Goal: Task Accomplishment & Management: Manage account settings

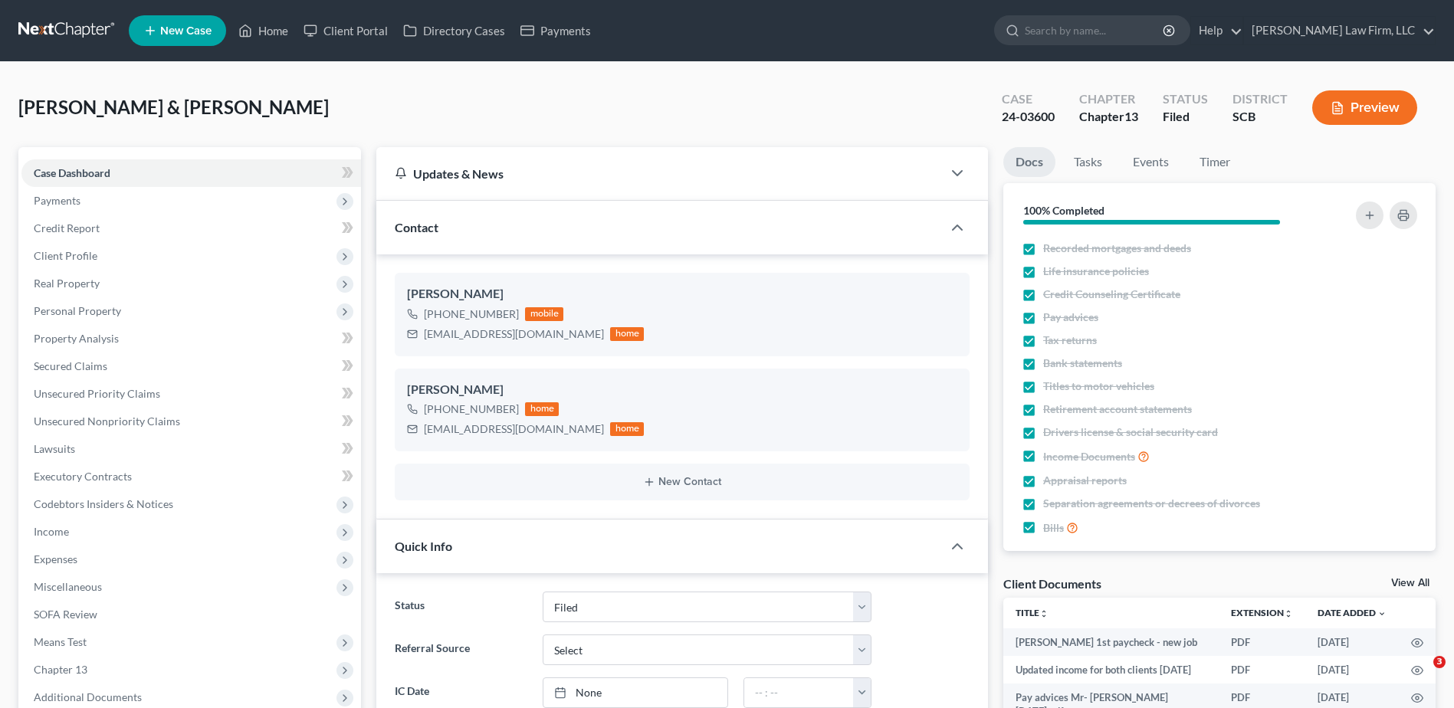
select select "2"
select select "3"
click at [1095, 39] on input "search" at bounding box center [1095, 30] width 140 height 28
type input "stokes"
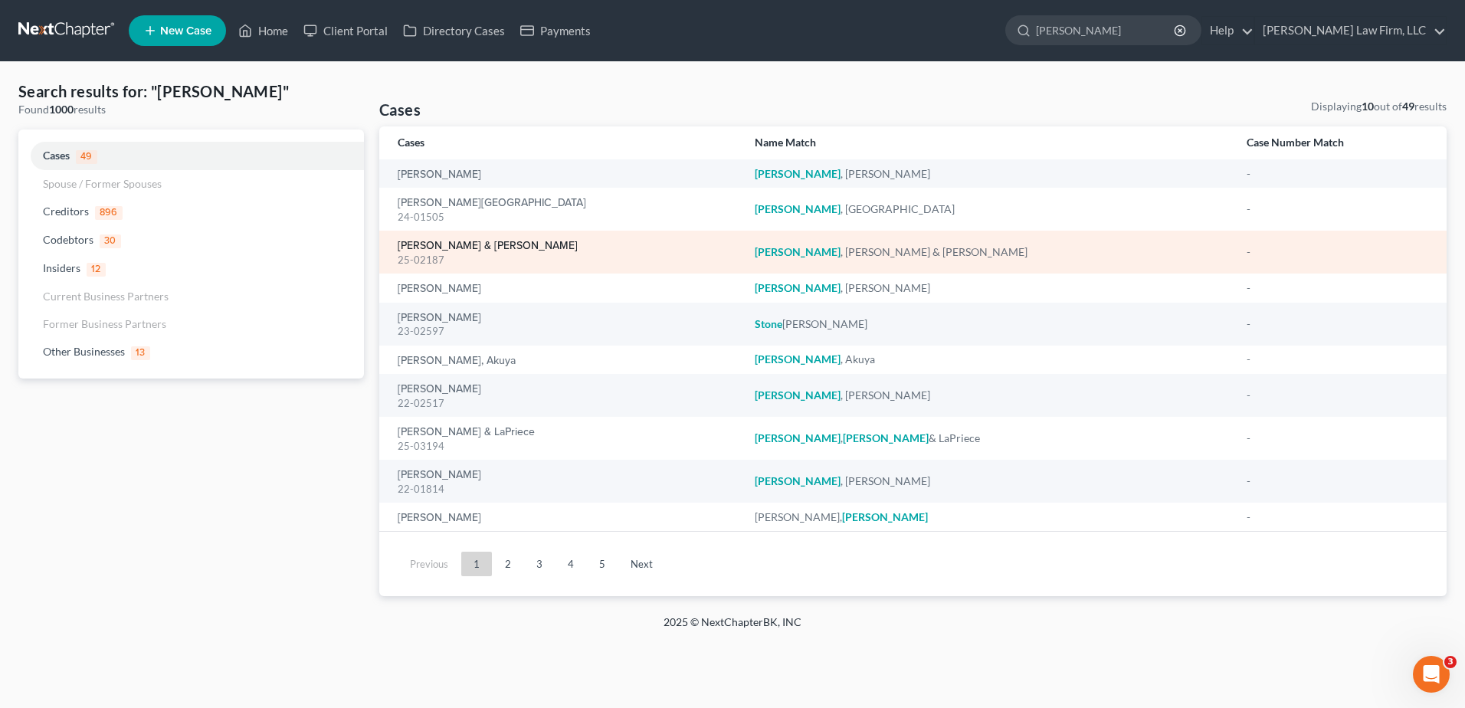
click at [438, 243] on link "[PERSON_NAME] & [PERSON_NAME]" at bounding box center [488, 246] width 180 height 11
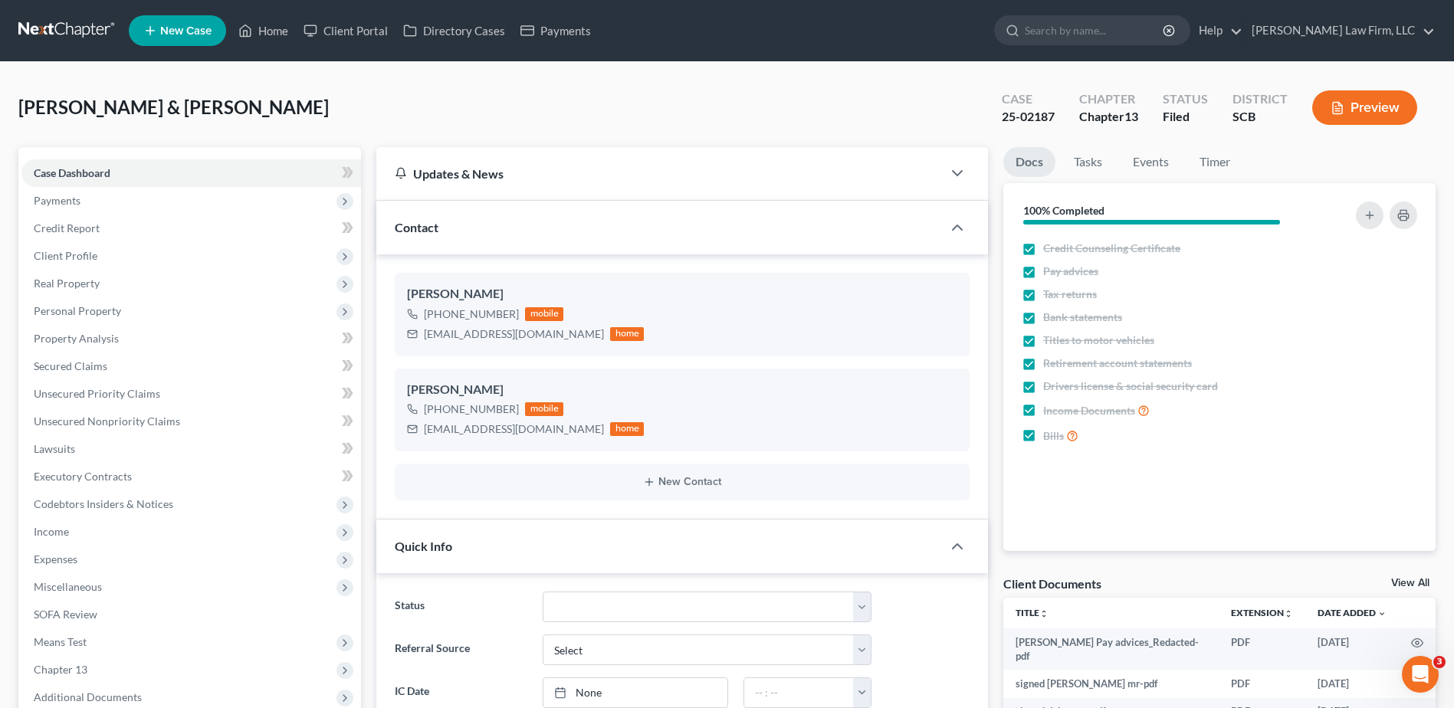
select select "1"
click at [107, 258] on span "Client Profile" at bounding box center [191, 256] width 340 height 28
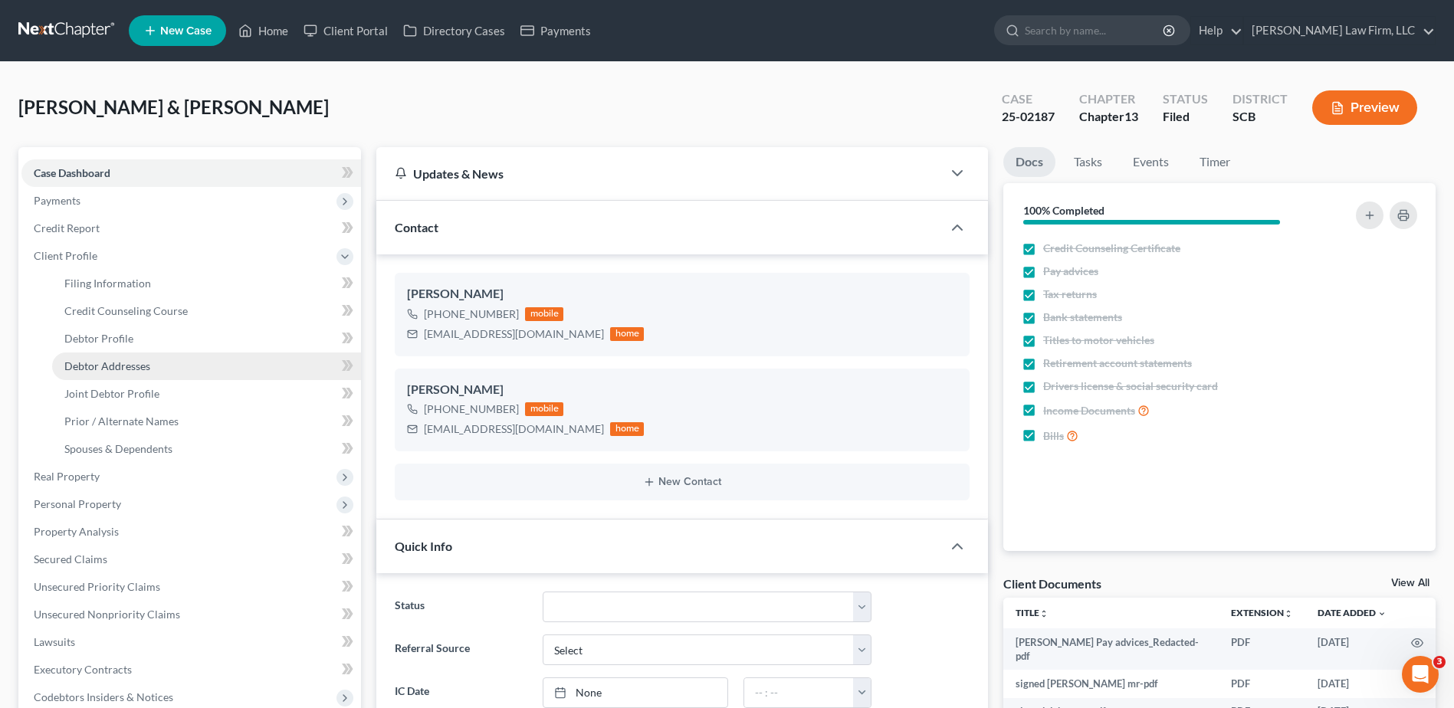
click at [151, 370] on link "Debtor Addresses" at bounding box center [206, 367] width 309 height 28
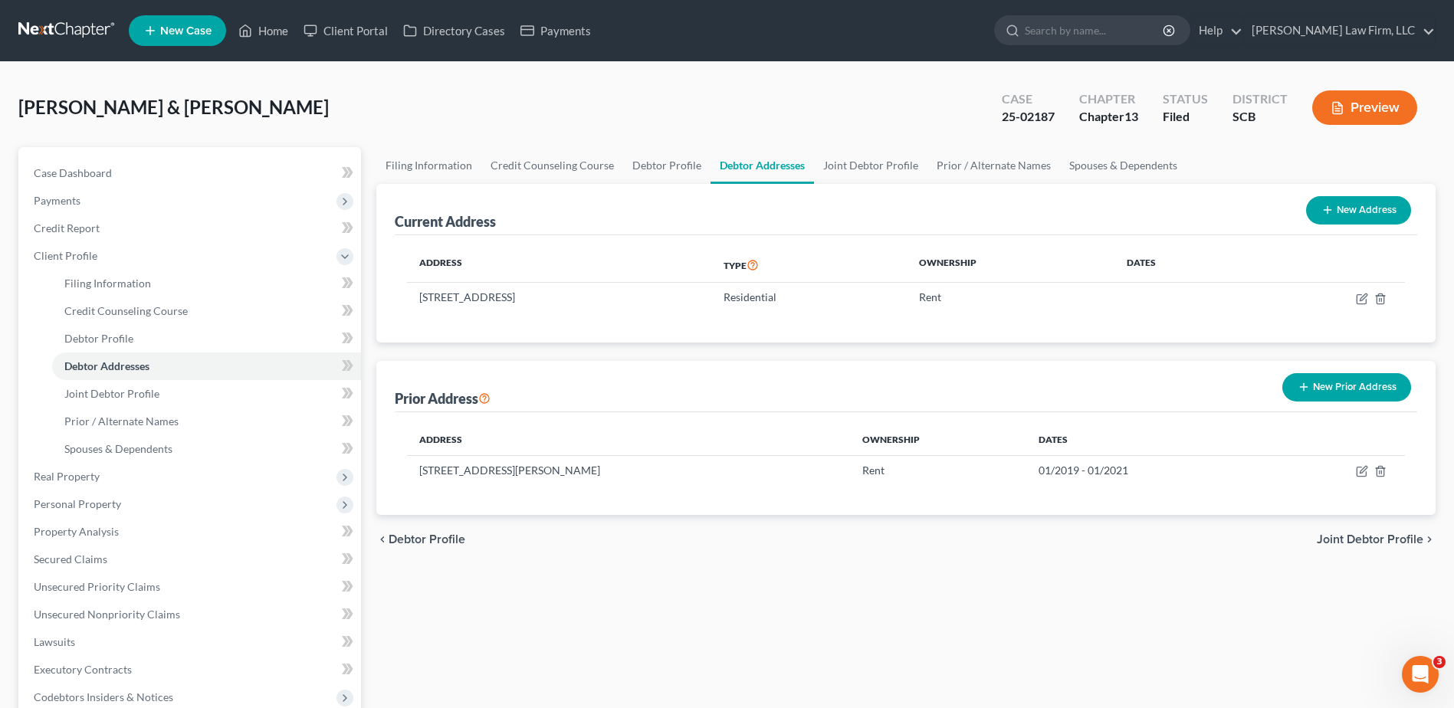
click at [364, 251] on div "Case Dashboard Payments Invoices Payments Payments Credit Report Client Profile" at bounding box center [190, 589] width 358 height 885
click at [82, 170] on span "Case Dashboard" at bounding box center [73, 172] width 78 height 13
select select "1"
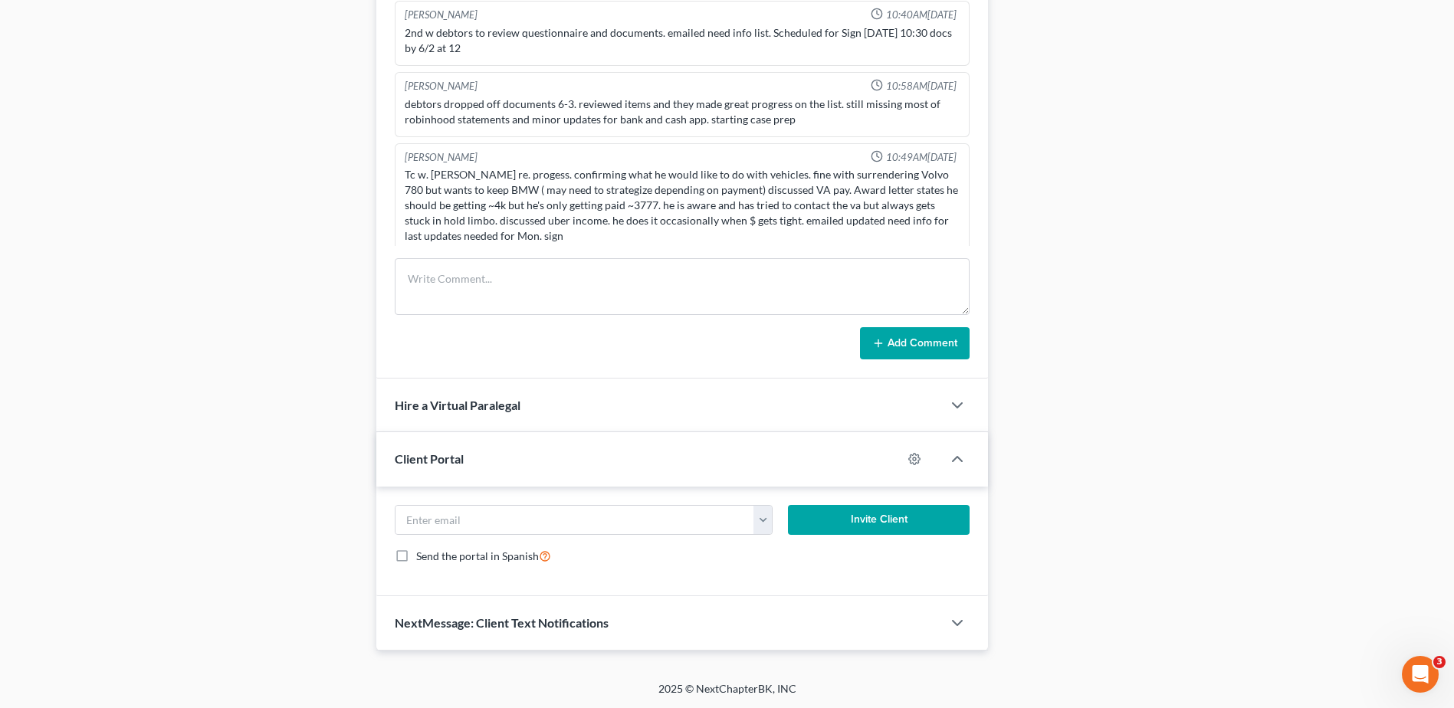
scroll to position [528, 0]
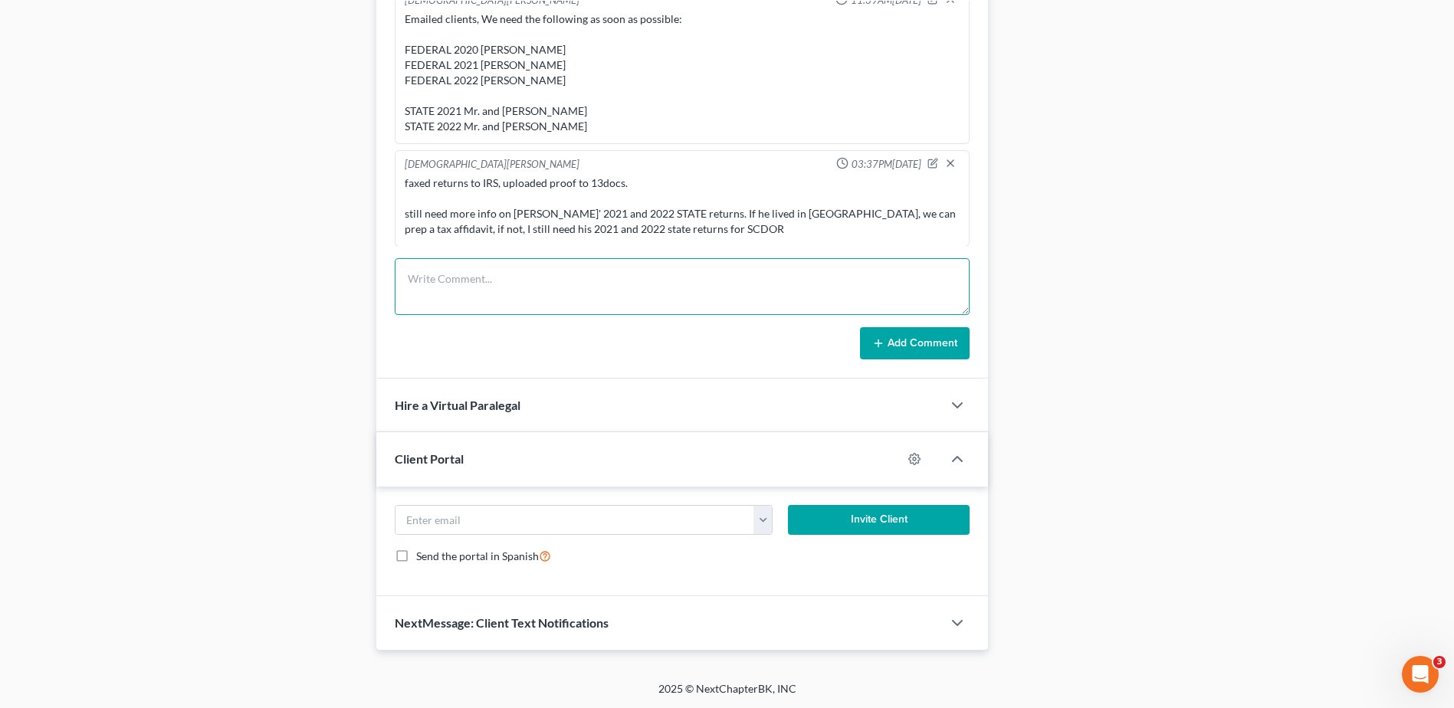
click at [515, 290] on textarea at bounding box center [682, 286] width 575 height 57
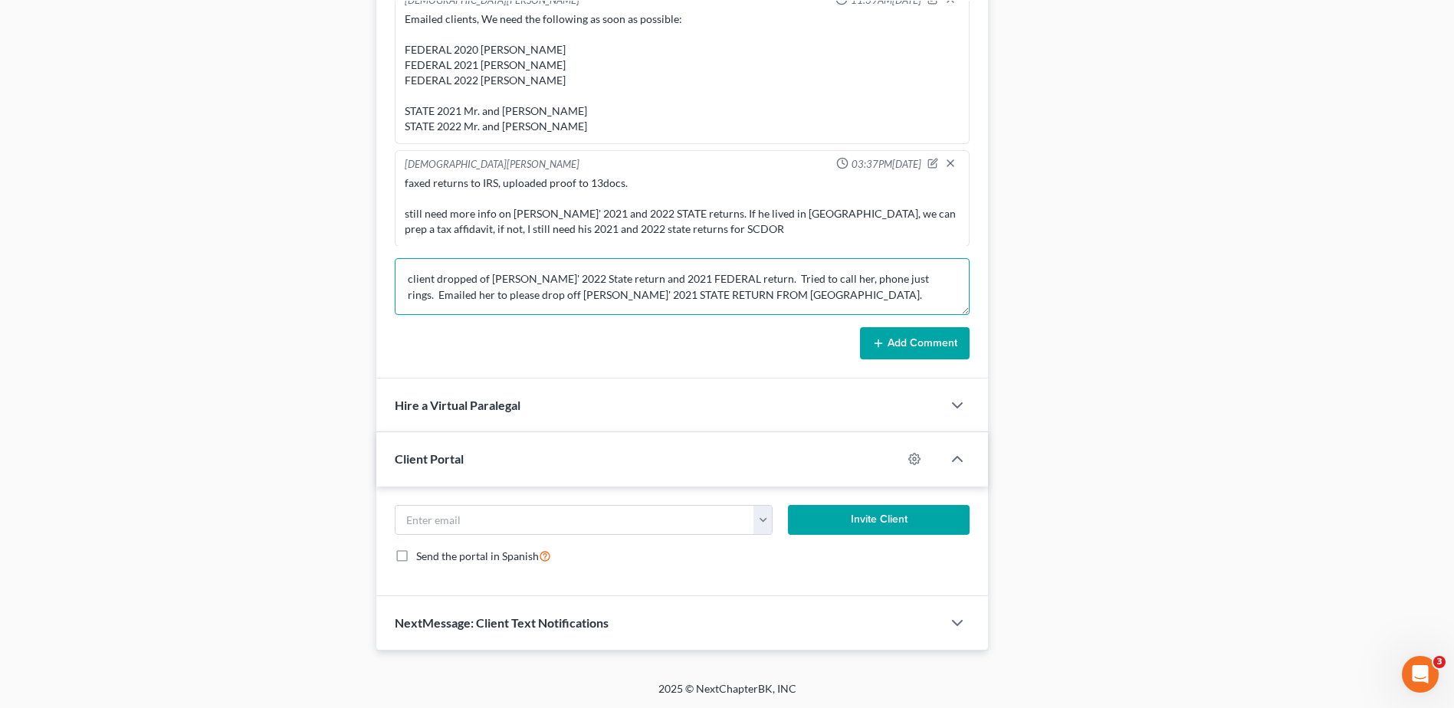
type textarea "client dropped of Mr. Stokes' 2022 State return and 2021 FEDERAL return. Tried …"
drag, startPoint x: 912, startPoint y: 349, endPoint x: 891, endPoint y: 357, distance: 22.1
click at [912, 350] on button "Add Comment" at bounding box center [915, 343] width 110 height 32
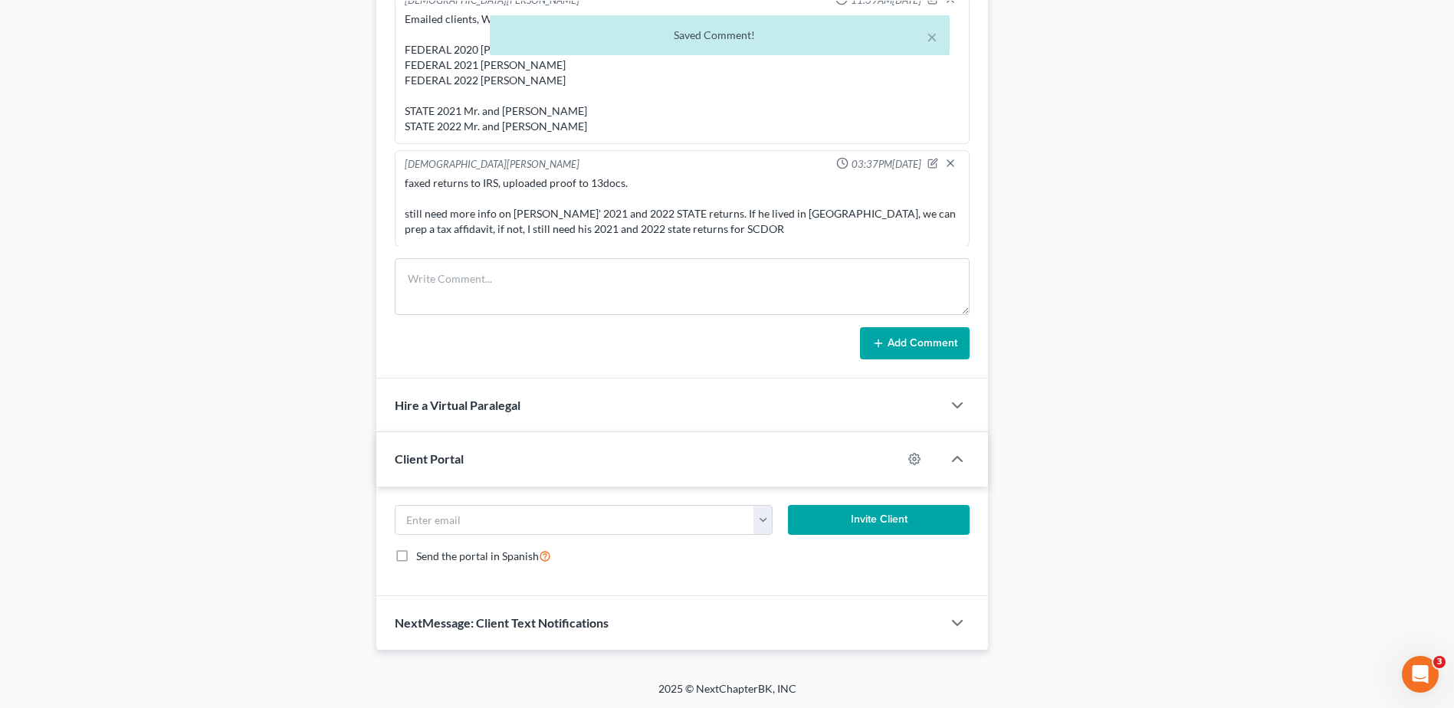
scroll to position [600, 0]
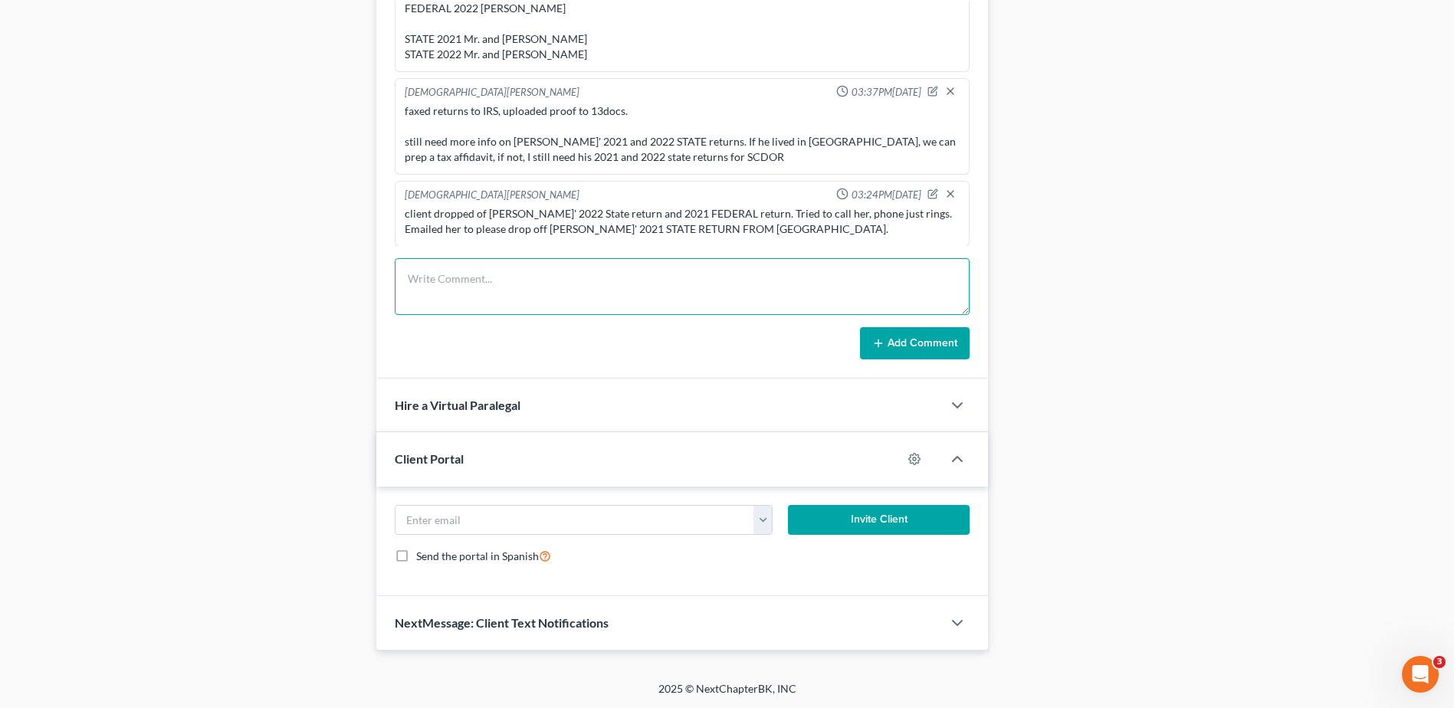
click at [483, 301] on textarea at bounding box center [682, 286] width 575 height 57
type textarea "a"
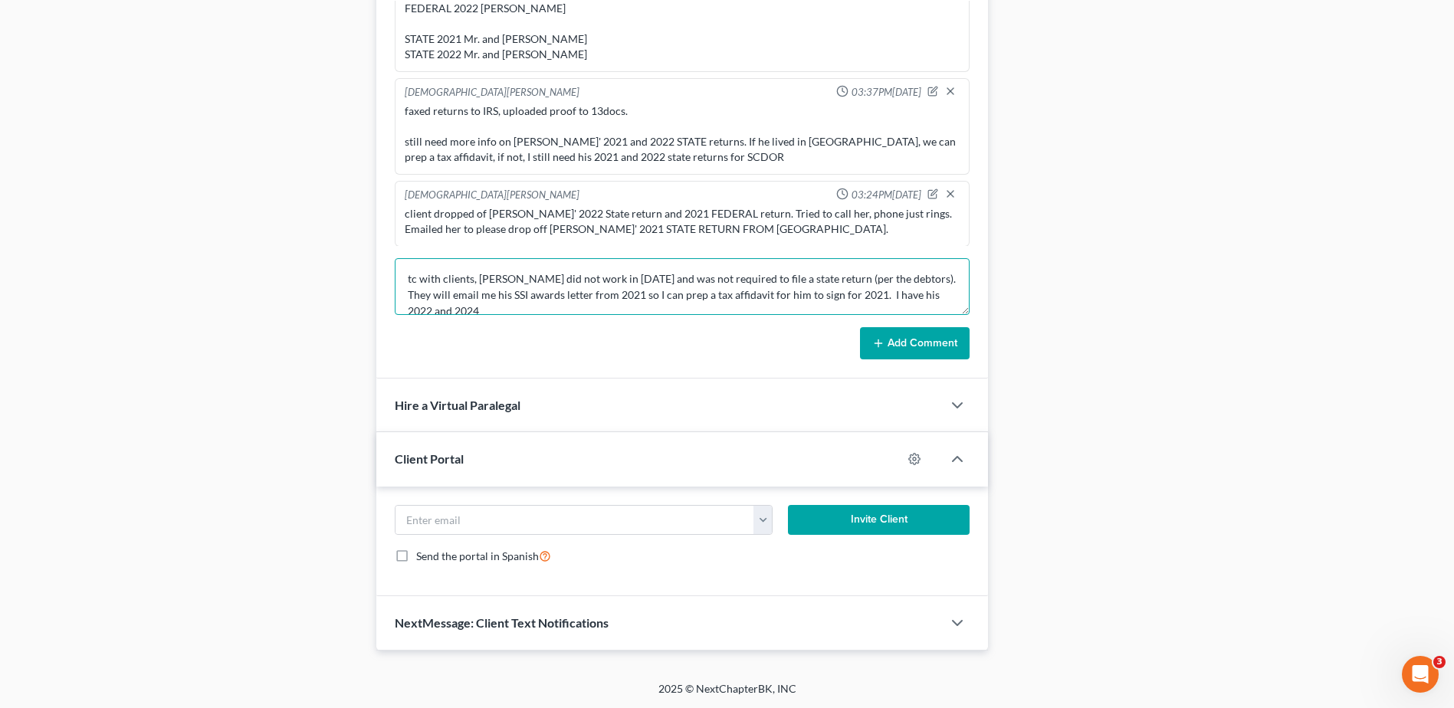
scroll to position [4, 0]
type textarea "tc with clients, Mr. Stokes did not work in 2021 and was not required to file a…"
drag, startPoint x: 906, startPoint y: 334, endPoint x: 917, endPoint y: 330, distance: 11.4
click at [910, 333] on button "Add Comment" at bounding box center [915, 343] width 110 height 32
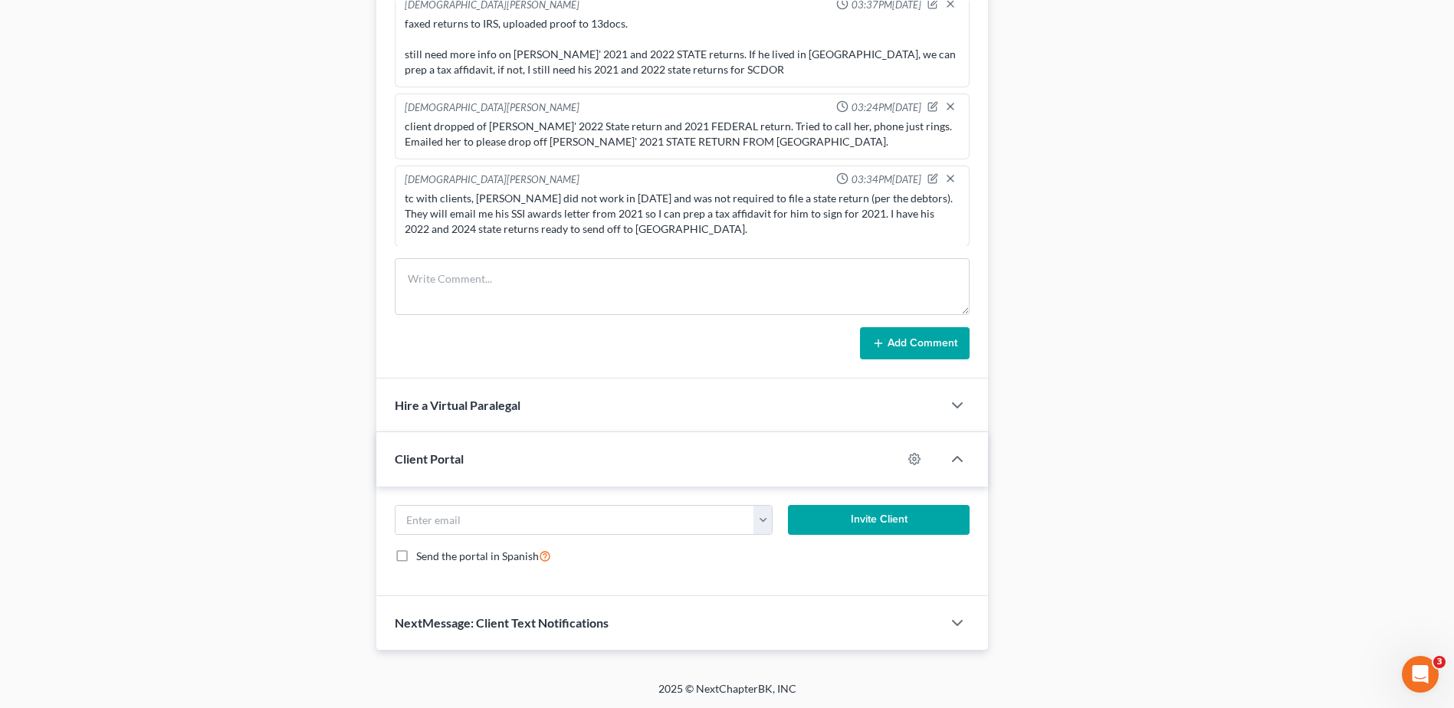
scroll to position [972, 0]
click at [928, 176] on icon "button" at bounding box center [932, 178] width 8 height 8
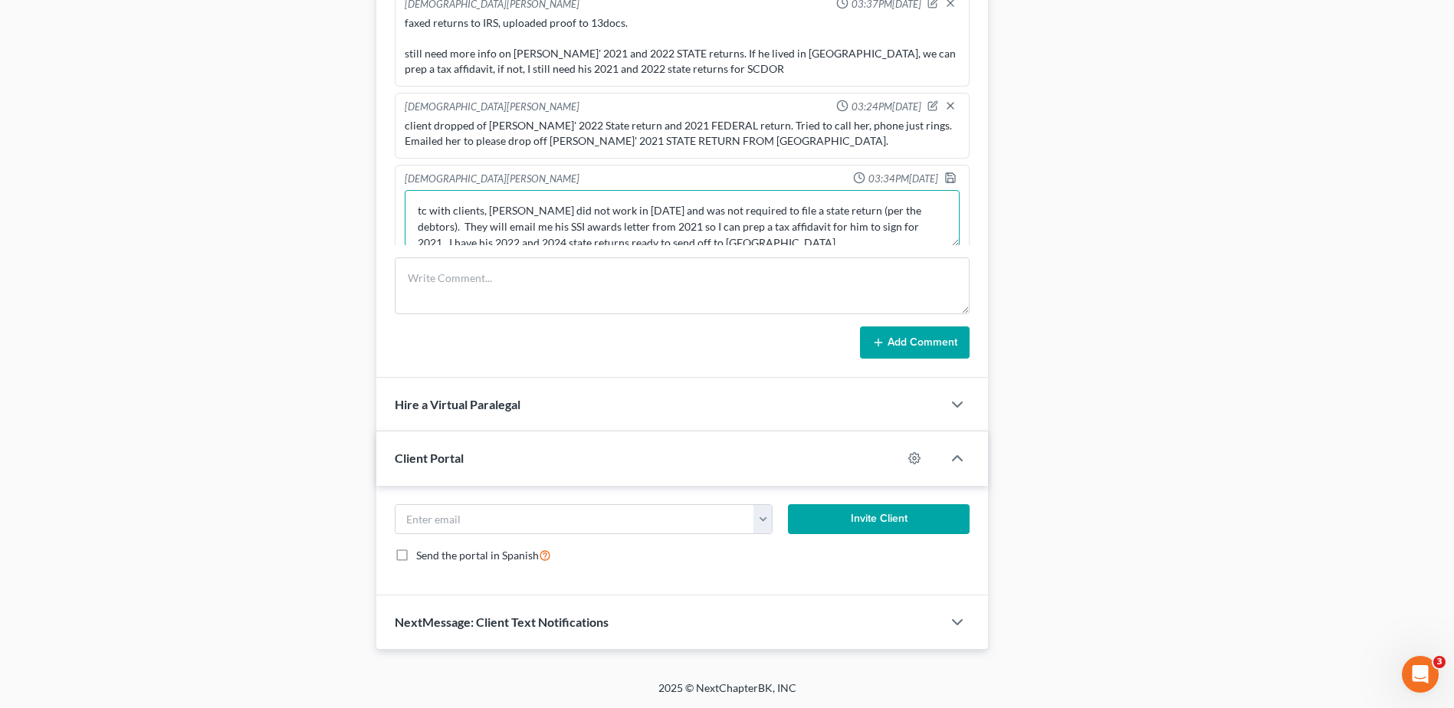
click at [735, 242] on textarea "tc with clients, Mr. Stokes did not work in 2021 and was not required to file a…" at bounding box center [682, 218] width 555 height 57
type textarea "tc with clients, Mr. Stokes did not work in 2021 and was not required to file a…"
drag, startPoint x: 939, startPoint y: 173, endPoint x: 914, endPoint y: 175, distance: 24.6
click at [944, 174] on icon "button" at bounding box center [950, 178] width 12 height 12
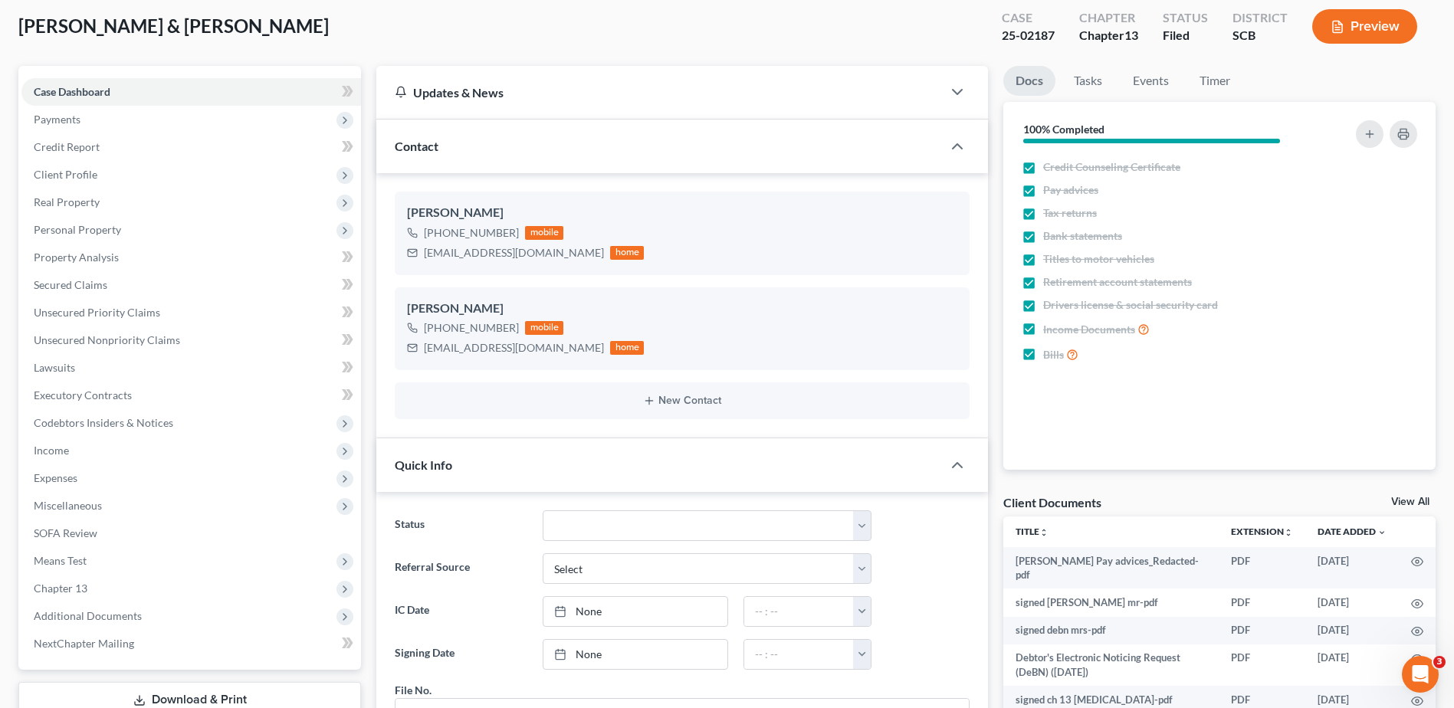
scroll to position [0, 0]
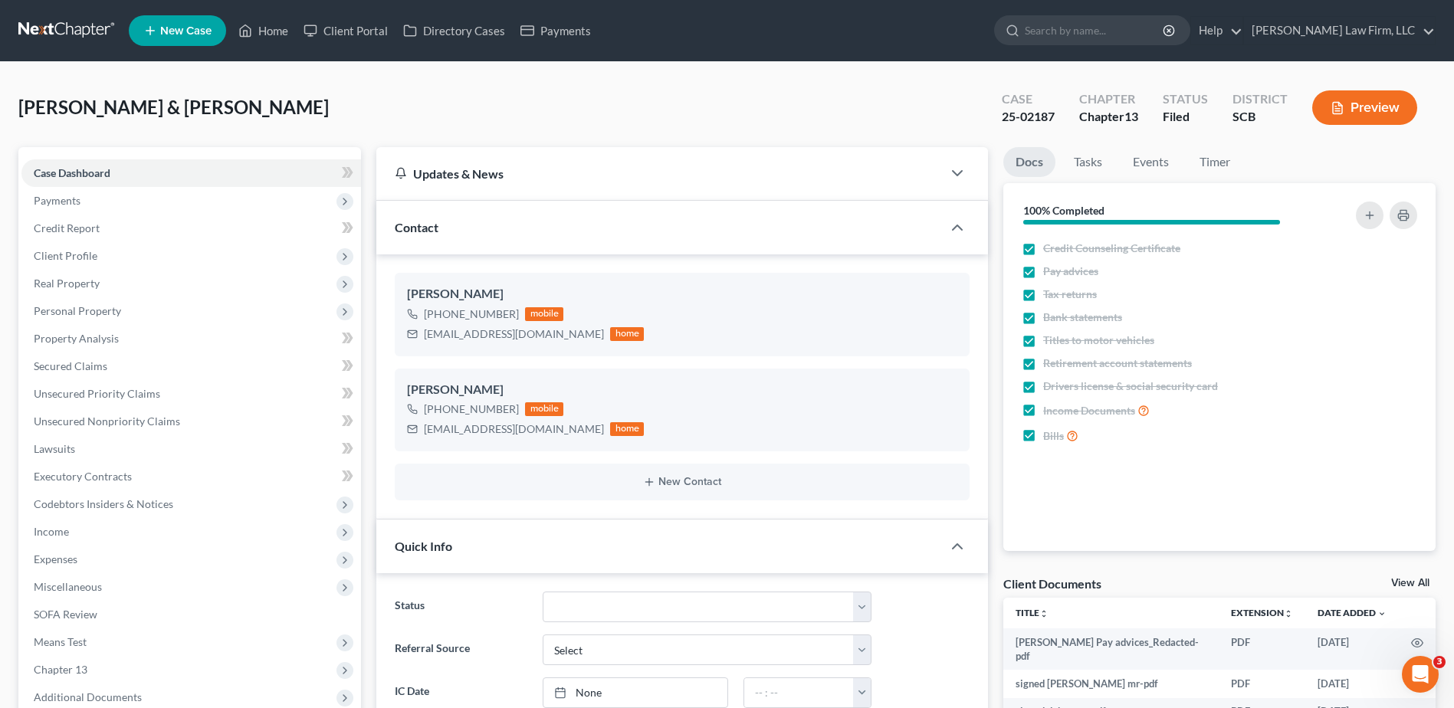
click at [84, 41] on link at bounding box center [67, 31] width 98 height 28
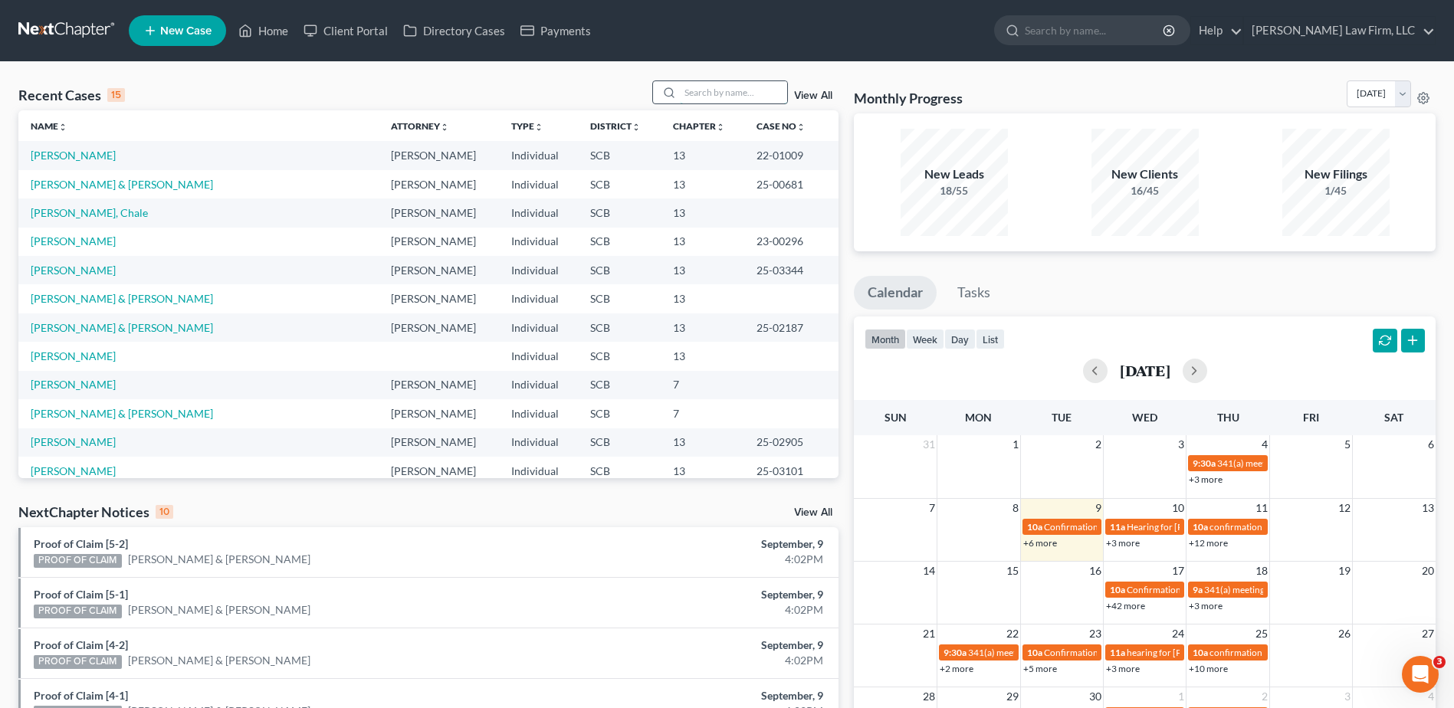
click at [752, 96] on input "search" at bounding box center [733, 92] width 107 height 22
type input "[PERSON_NAME]"
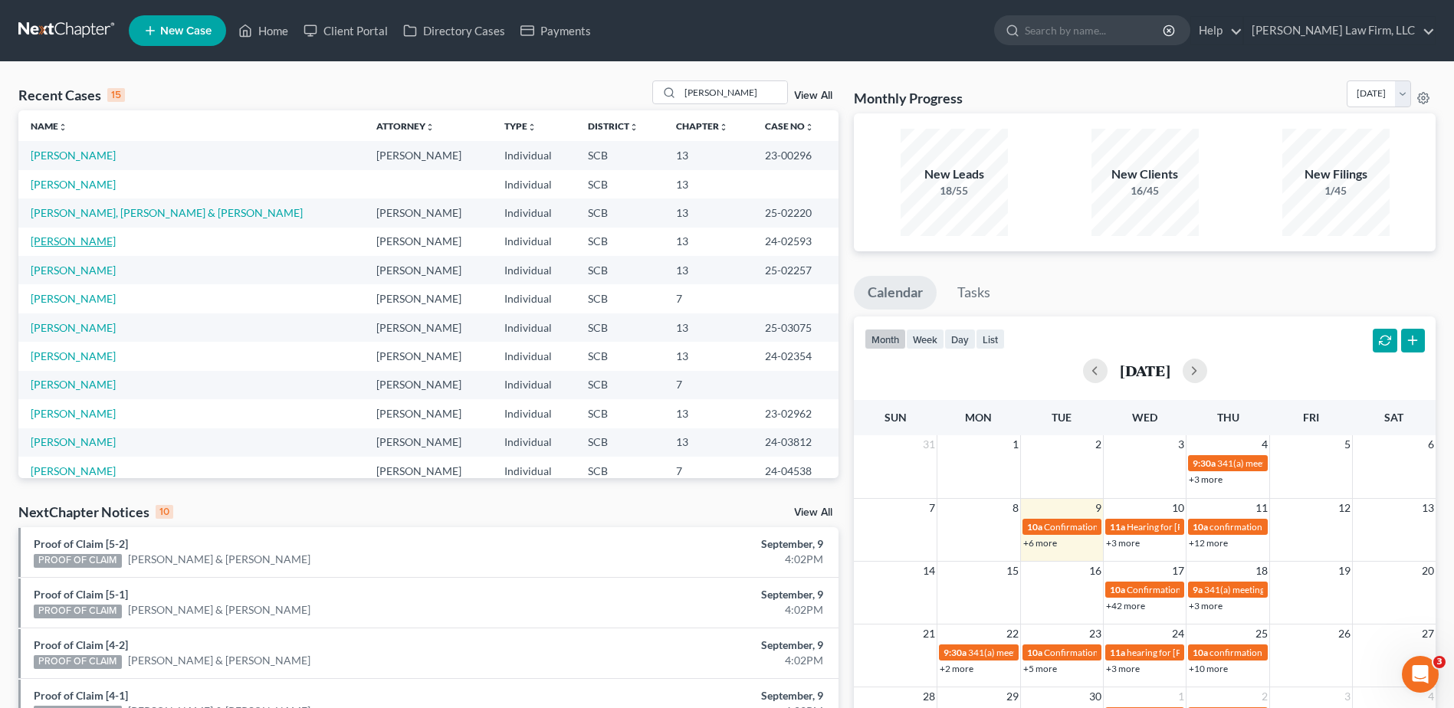
click at [77, 238] on link "[PERSON_NAME]" at bounding box center [73, 241] width 85 height 13
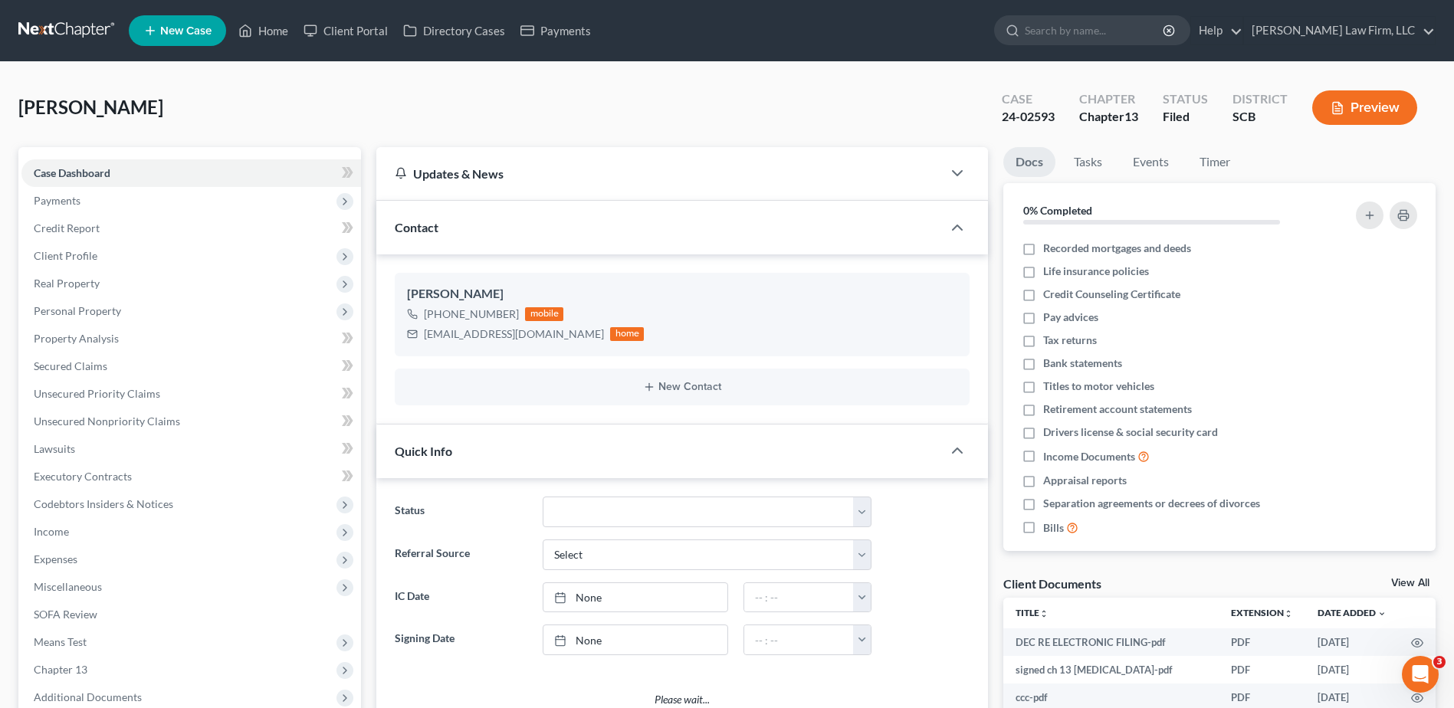
select select "0"
click at [1094, 33] on input "search" at bounding box center [1095, 30] width 140 height 28
type input "cornell"
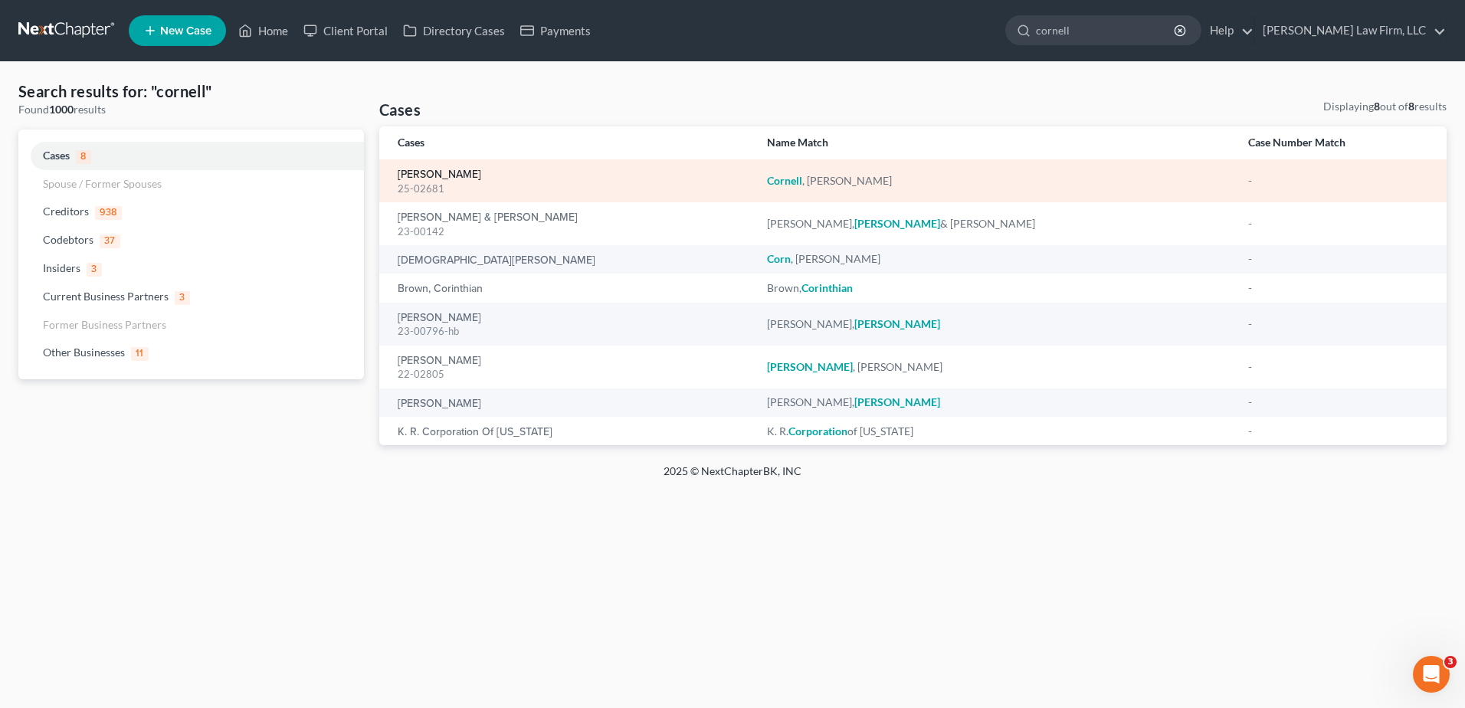
click at [419, 179] on link "[PERSON_NAME]" at bounding box center [440, 174] width 84 height 11
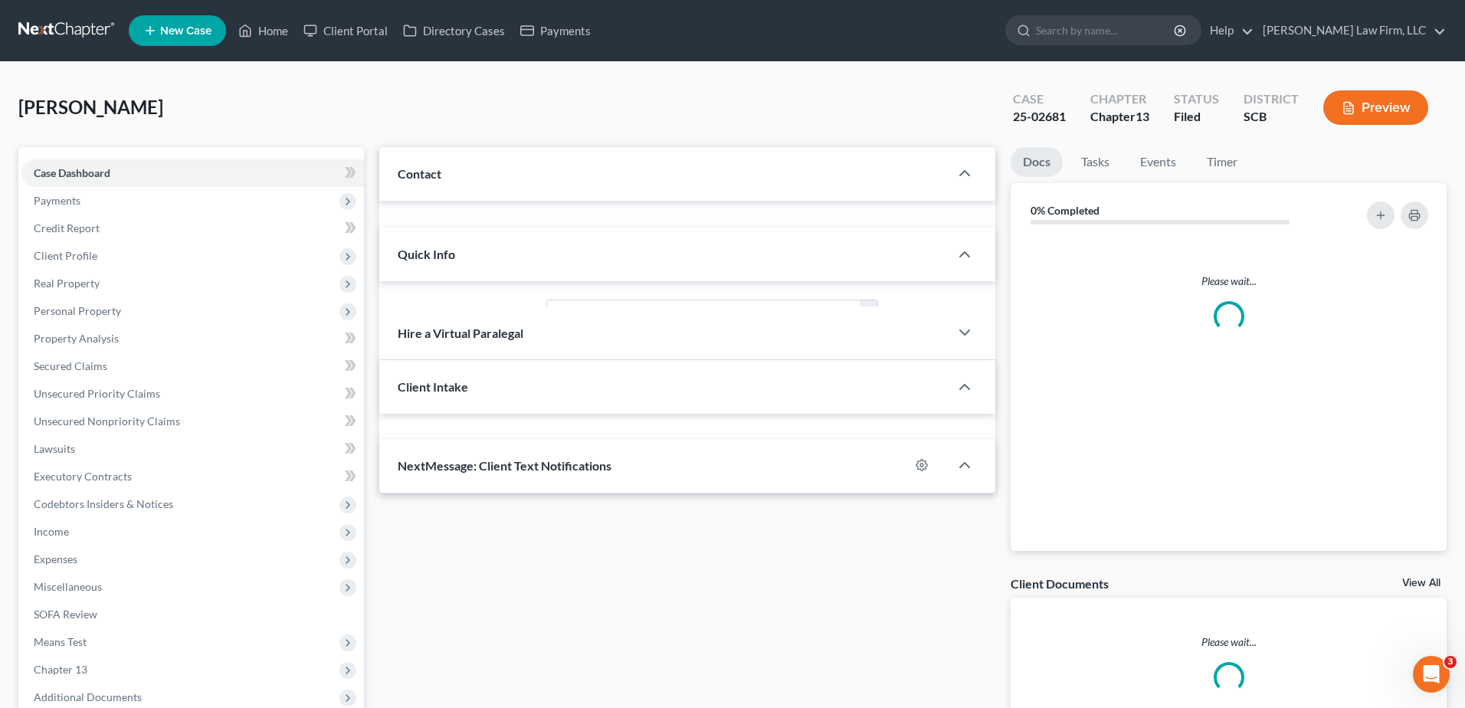
select select "0"
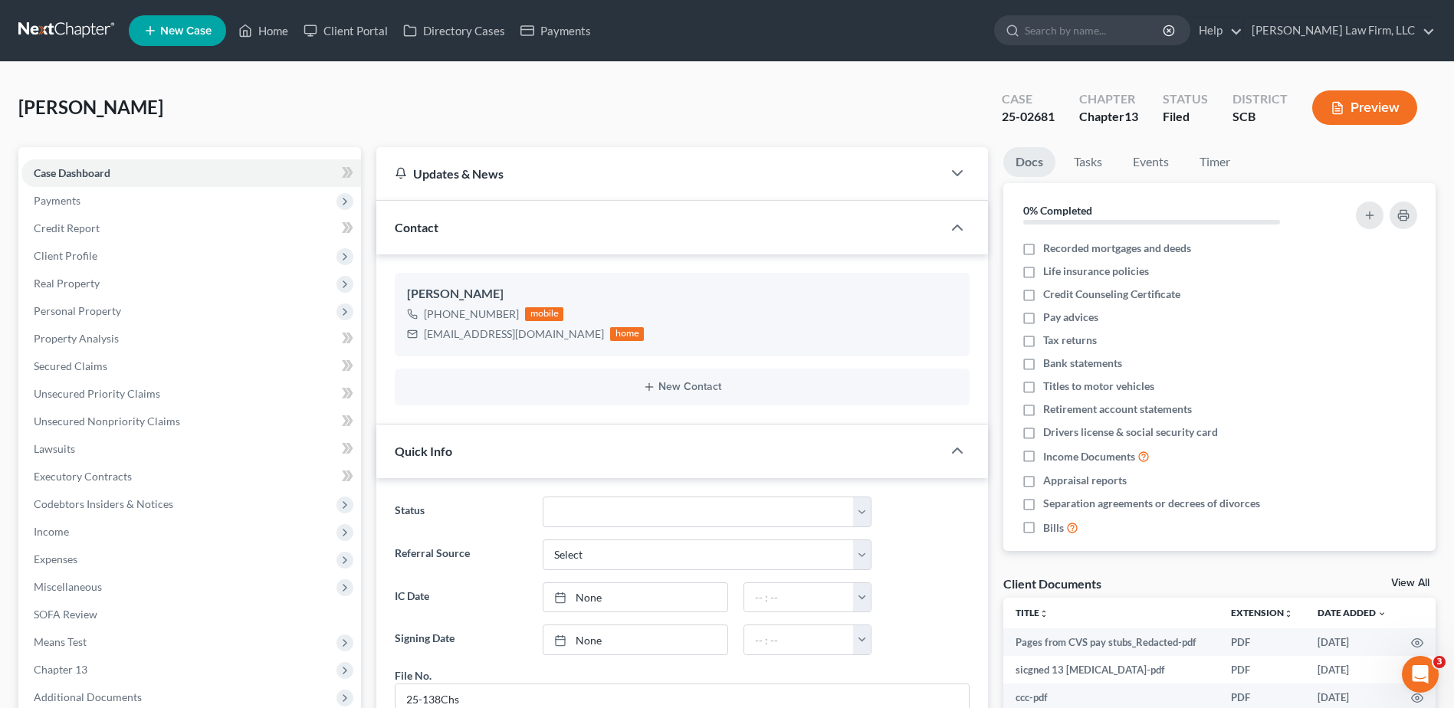
scroll to position [2933, 0]
drag, startPoint x: 74, startPoint y: 254, endPoint x: 80, endPoint y: 267, distance: 14.4
click at [74, 254] on span "Client Profile" at bounding box center [66, 255] width 64 height 13
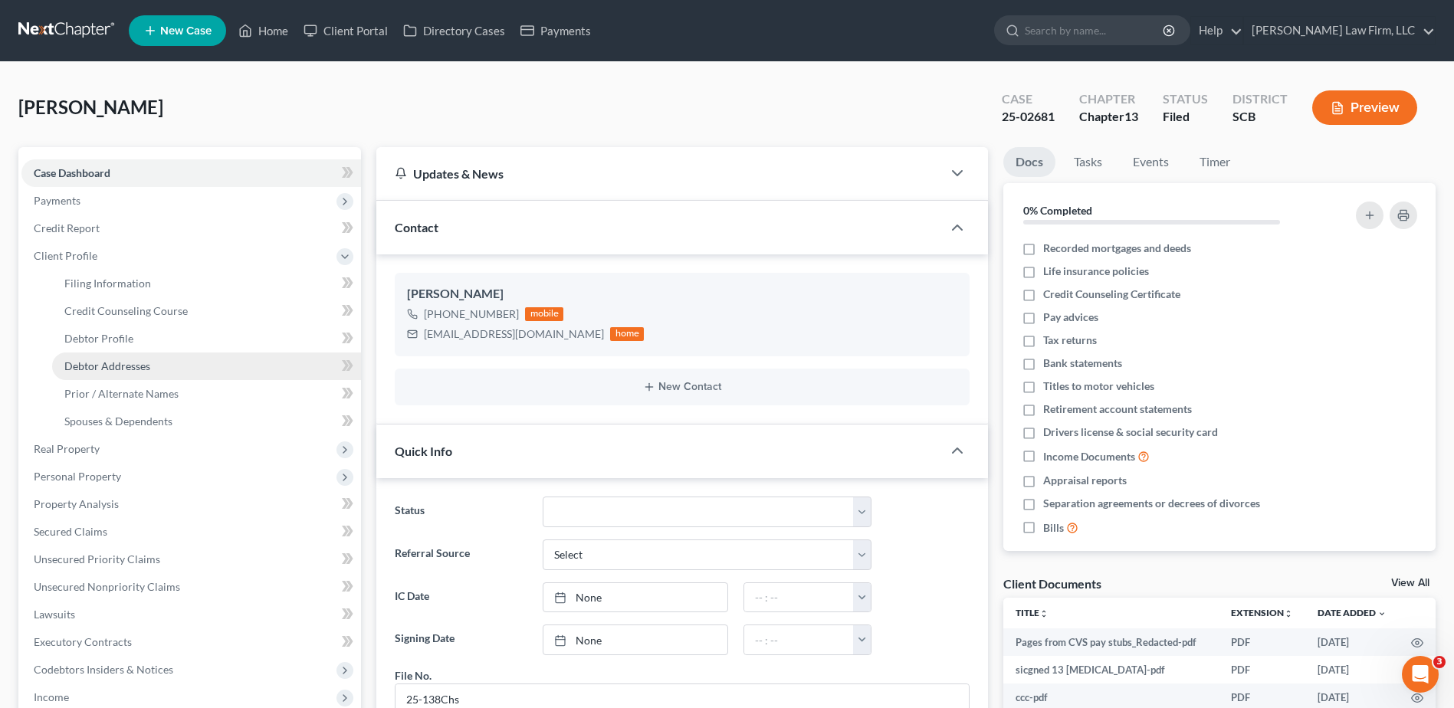
click at [112, 359] on span "Debtor Addresses" at bounding box center [107, 365] width 86 height 13
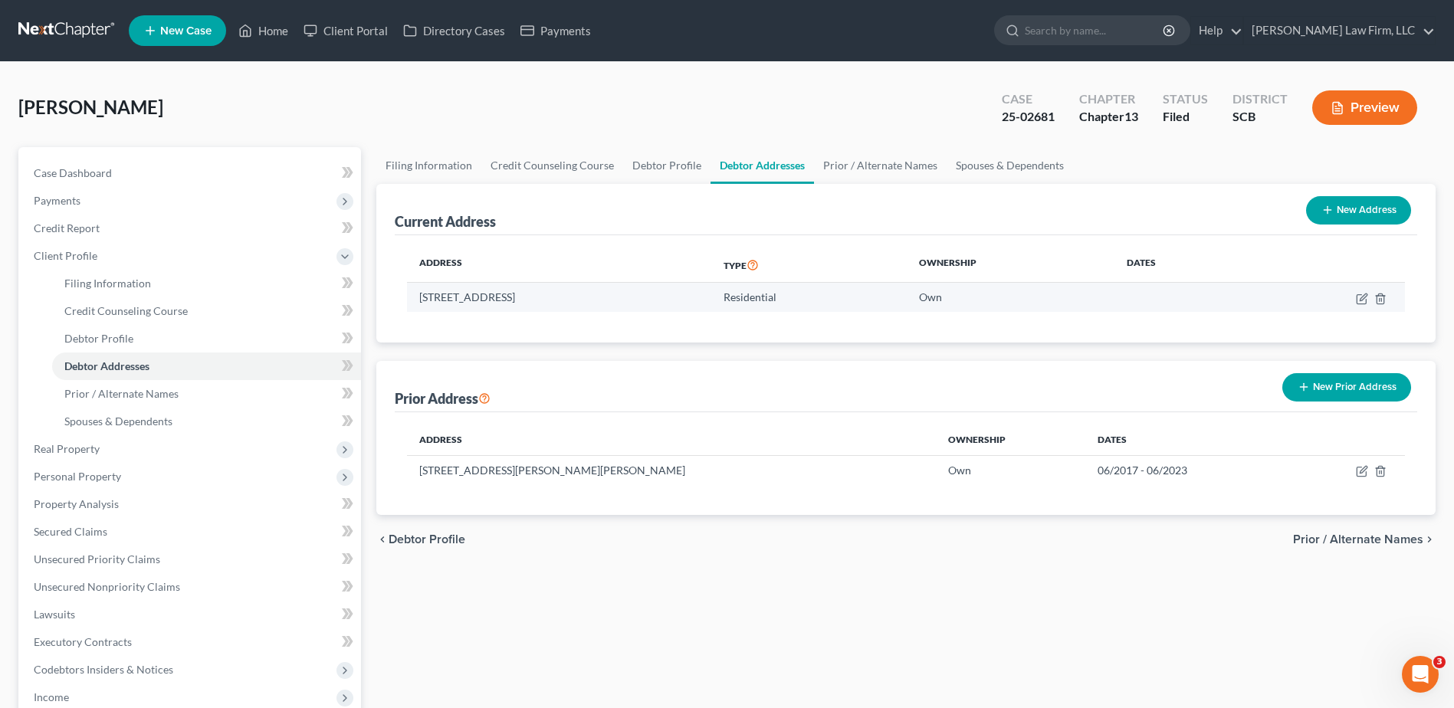
drag, startPoint x: 417, startPoint y: 296, endPoint x: 661, endPoint y: 300, distance: 244.5
click at [661, 300] on td "[STREET_ADDRESS]" at bounding box center [559, 297] width 304 height 29
copy td "[STREET_ADDRESS]"
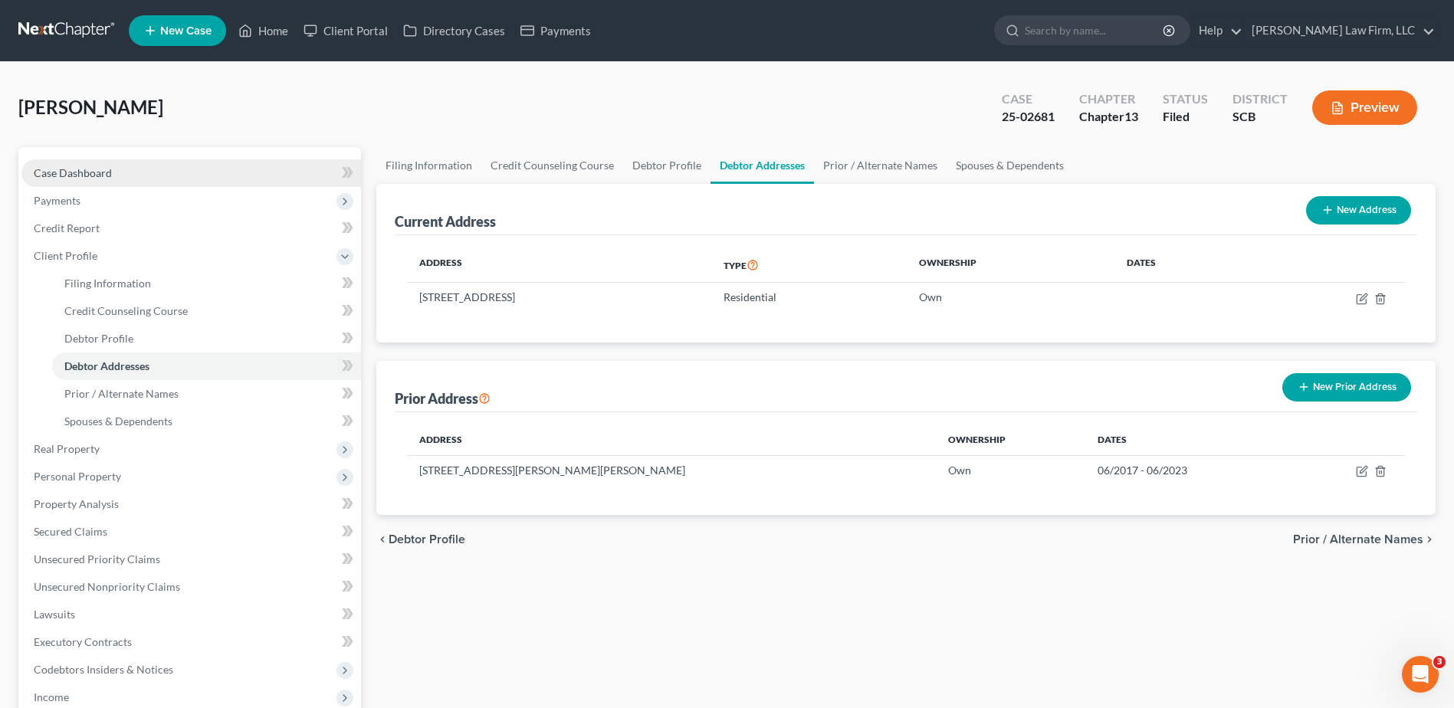
click at [95, 181] on link "Case Dashboard" at bounding box center [191, 173] width 340 height 28
select select "0"
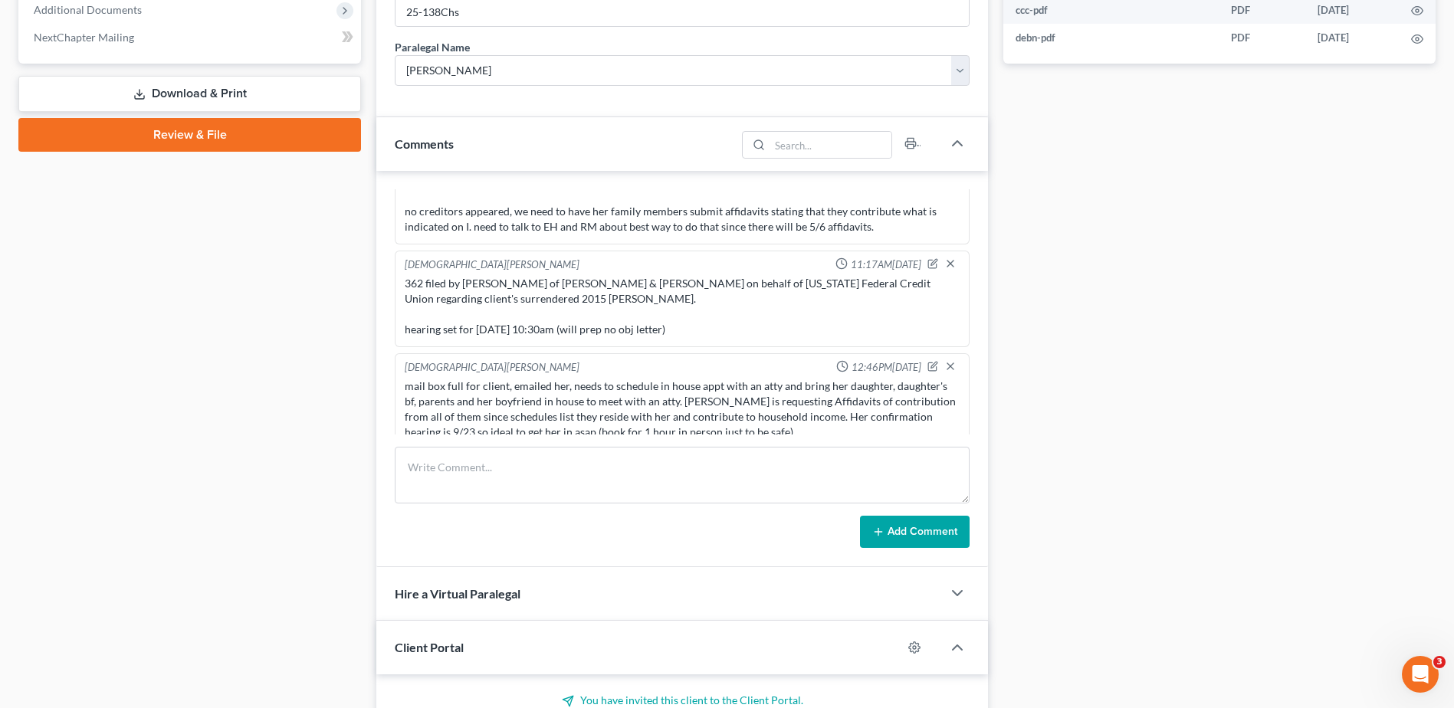
scroll to position [2933, 0]
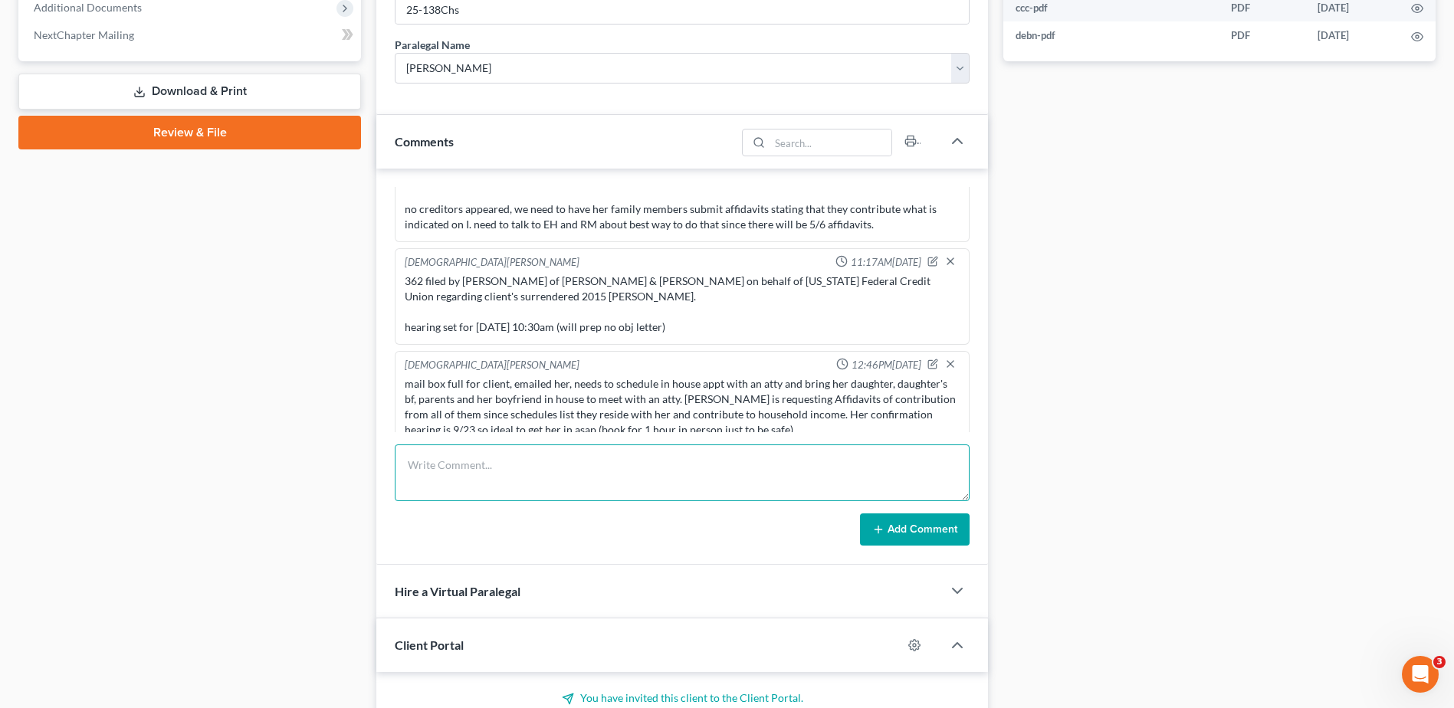
click at [488, 465] on textarea at bounding box center [682, 473] width 575 height 57
type textarea "mailed client contact me to discuss letter"
click at [887, 535] on button "Add Comment" at bounding box center [915, 529] width 110 height 32
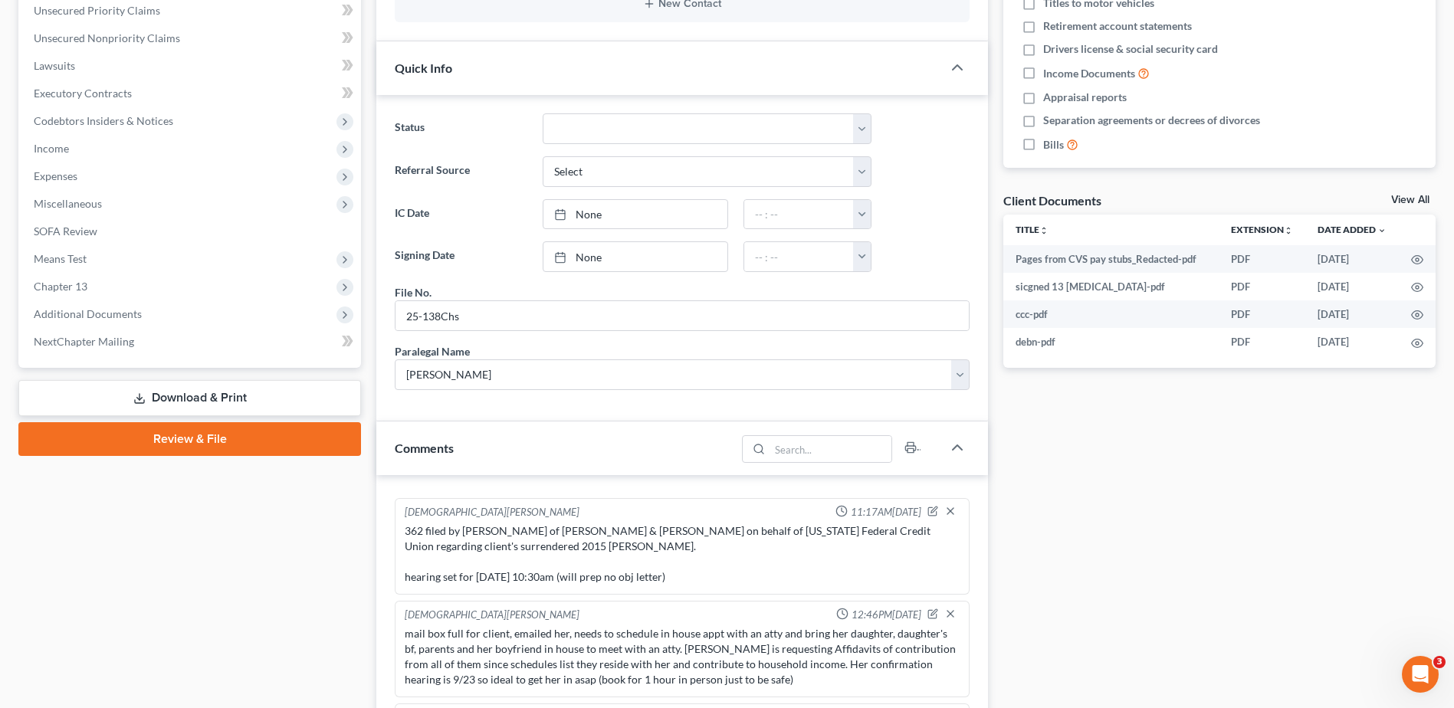
scroll to position [0, 0]
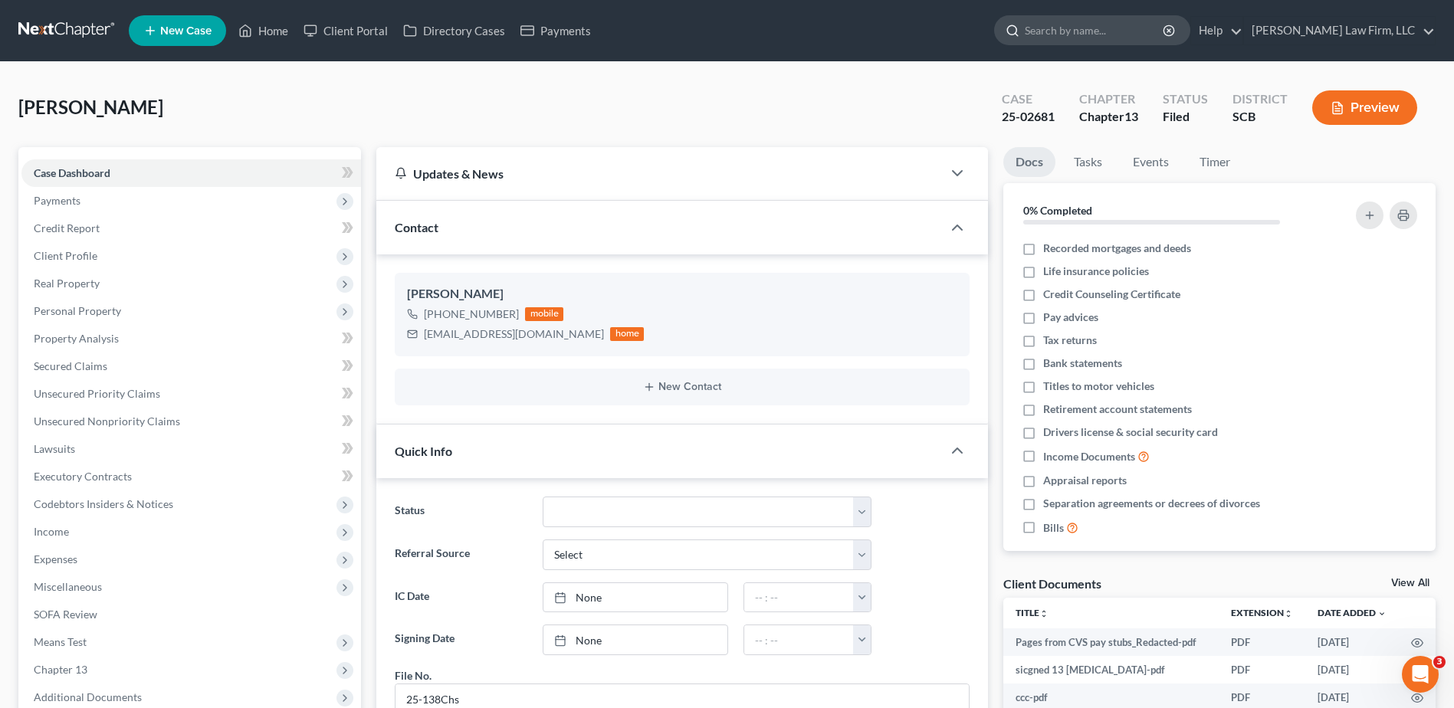
click at [1135, 18] on input "search" at bounding box center [1095, 30] width 140 height 28
type input "[PERSON_NAME]"
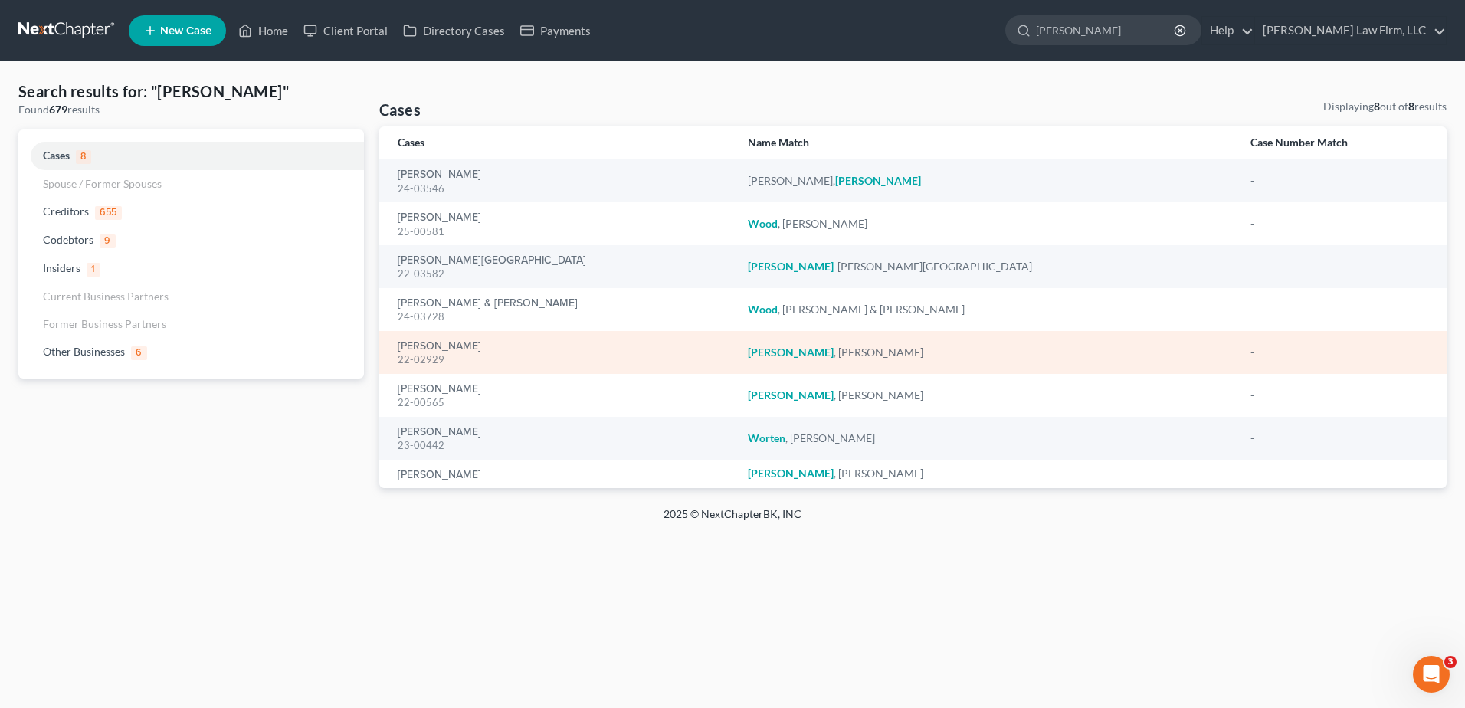
click at [447, 337] on div "[PERSON_NAME] 22-02929" at bounding box center [561, 352] width 326 height 30
click at [446, 342] on link "[PERSON_NAME]" at bounding box center [440, 346] width 84 height 11
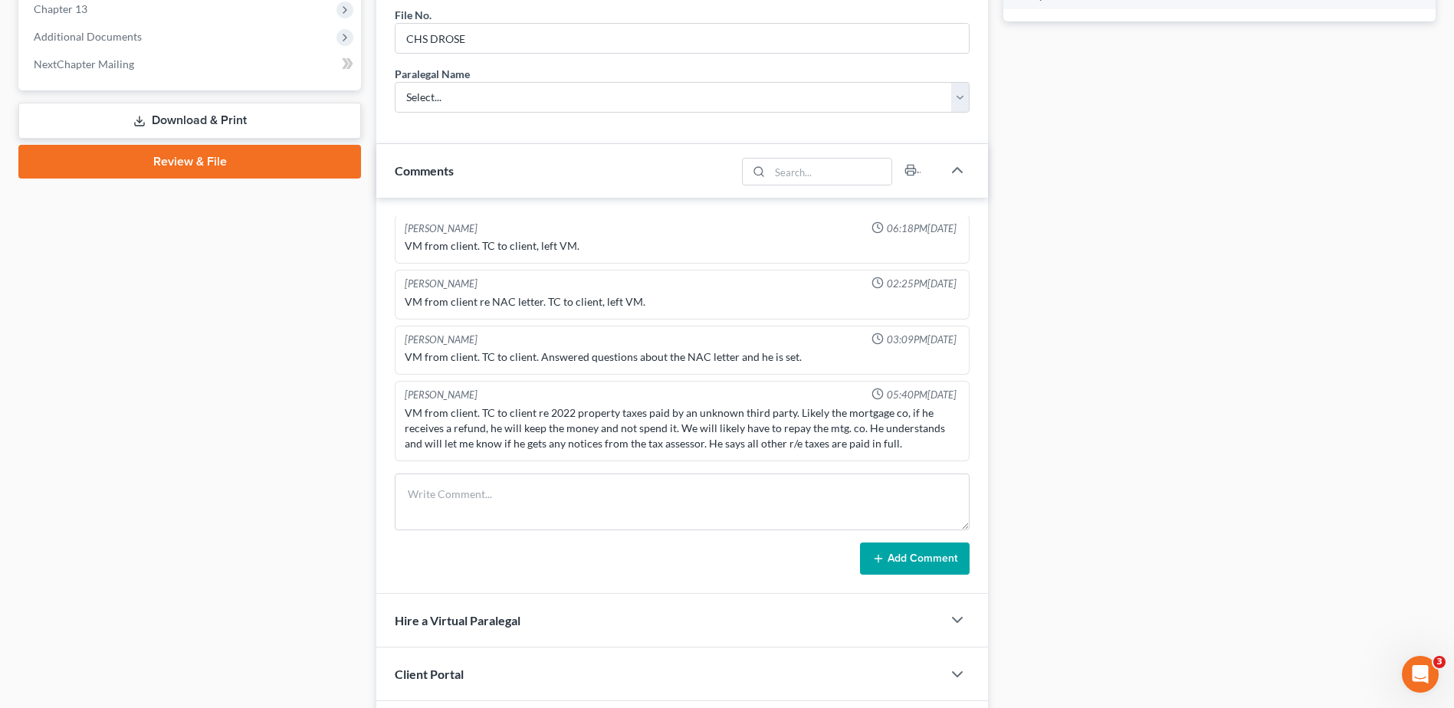
scroll to position [766, 0]
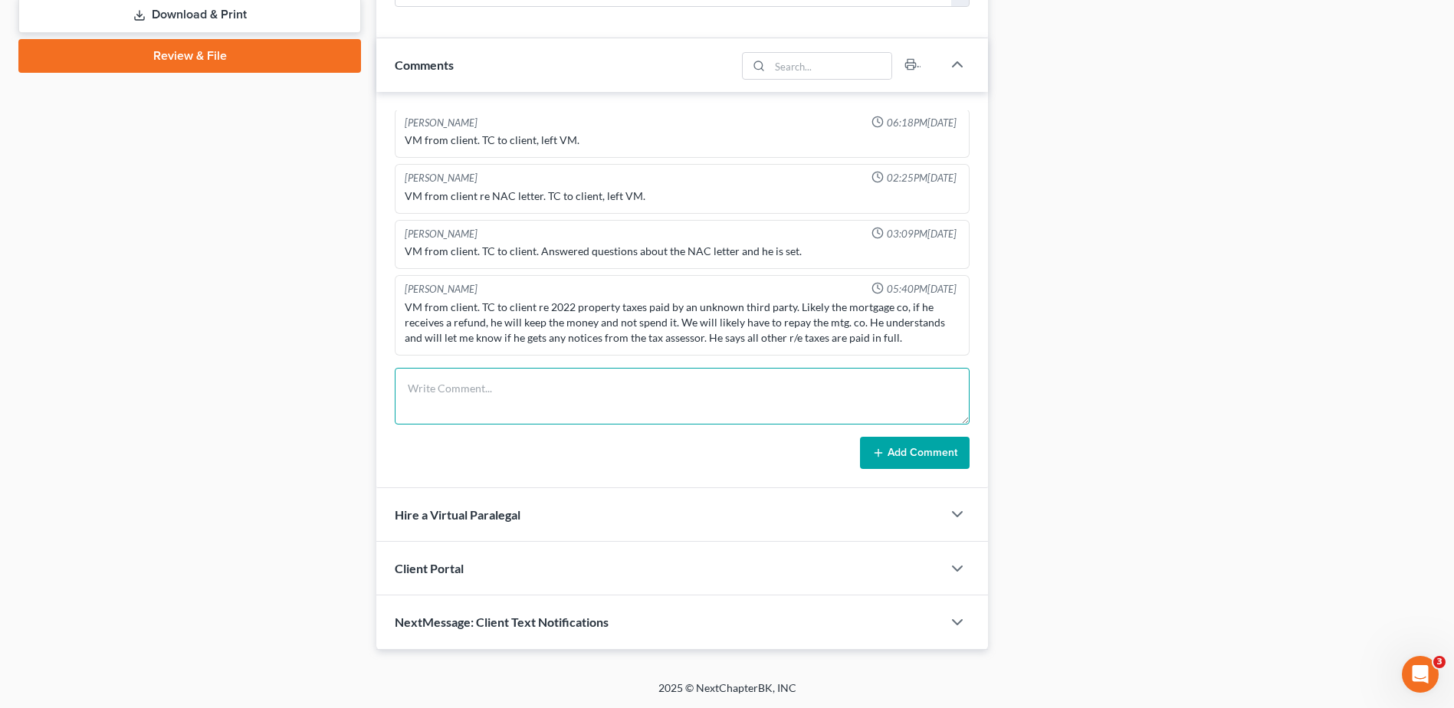
click at [482, 398] on textarea at bounding box center [682, 396] width 575 height 57
type textarea "."
click at [577, 397] on textarea "362 filed by" at bounding box center [682, 396] width 575 height 57
paste textarea "[PERSON_NAME] of [PERSON_NAME] Law on behalf of Longbridge Financial, LLC"
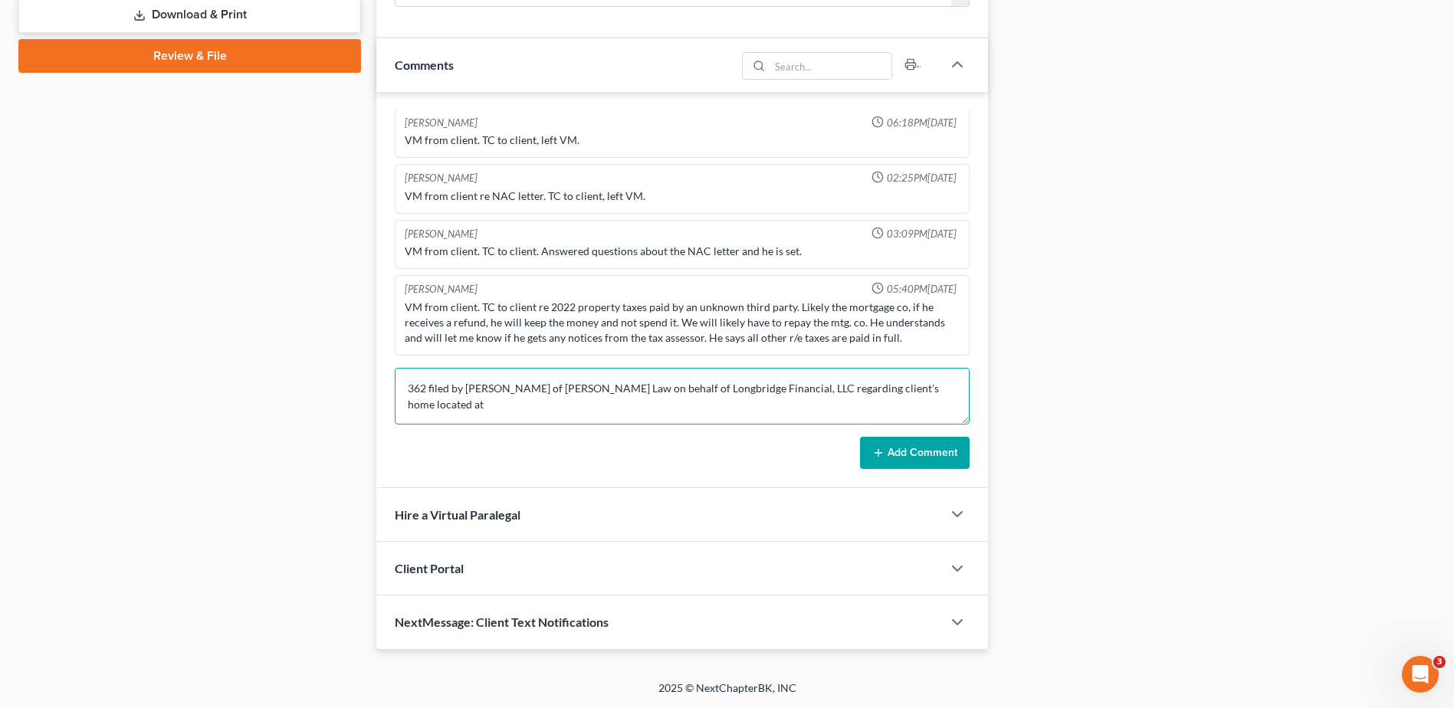
click at [672, 395] on textarea "362 filed by [PERSON_NAME] of [PERSON_NAME] Law on behalf of Longbridge Financi…" at bounding box center [682, 396] width 575 height 57
paste textarea "[STREET_ADDRESS]"
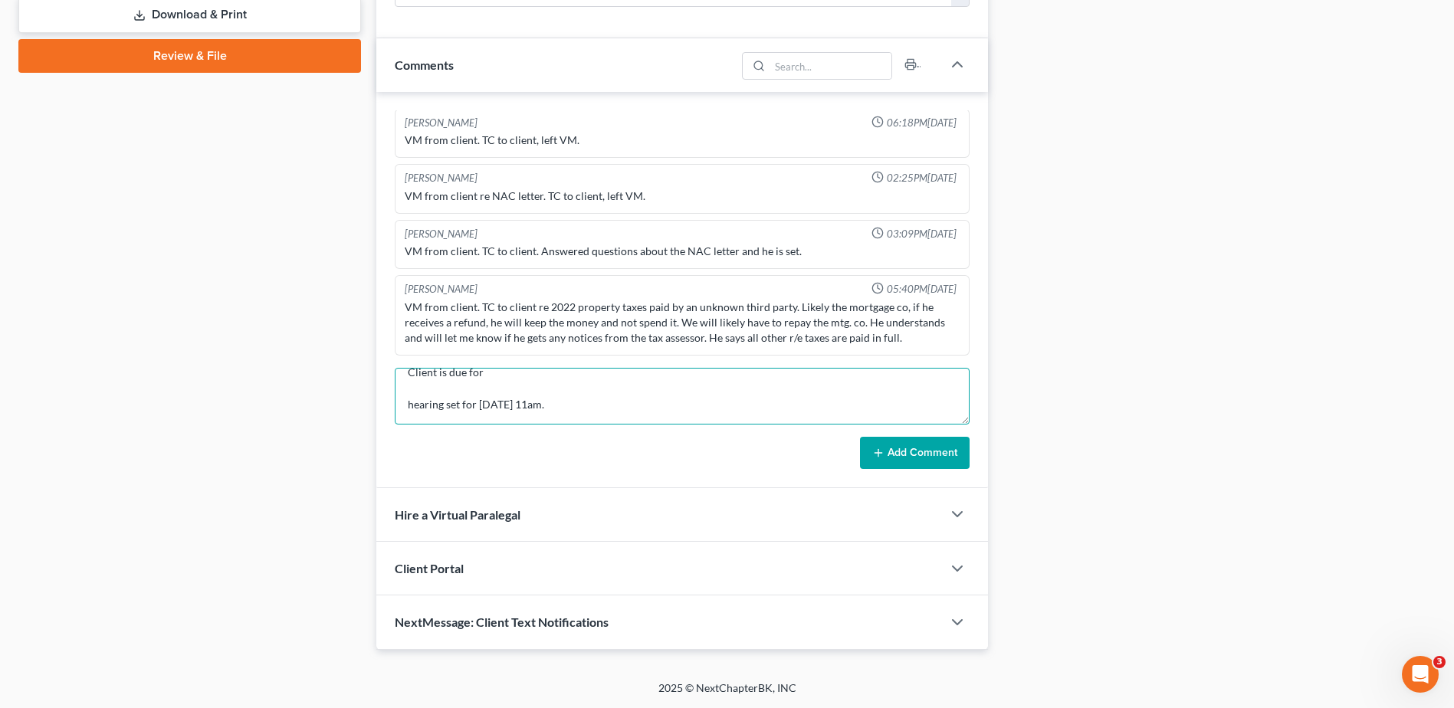
scroll to position [84, 0]
type textarea "362 filed by [PERSON_NAME] of [PERSON_NAME] Law on behalf of Longbridge Financi…"
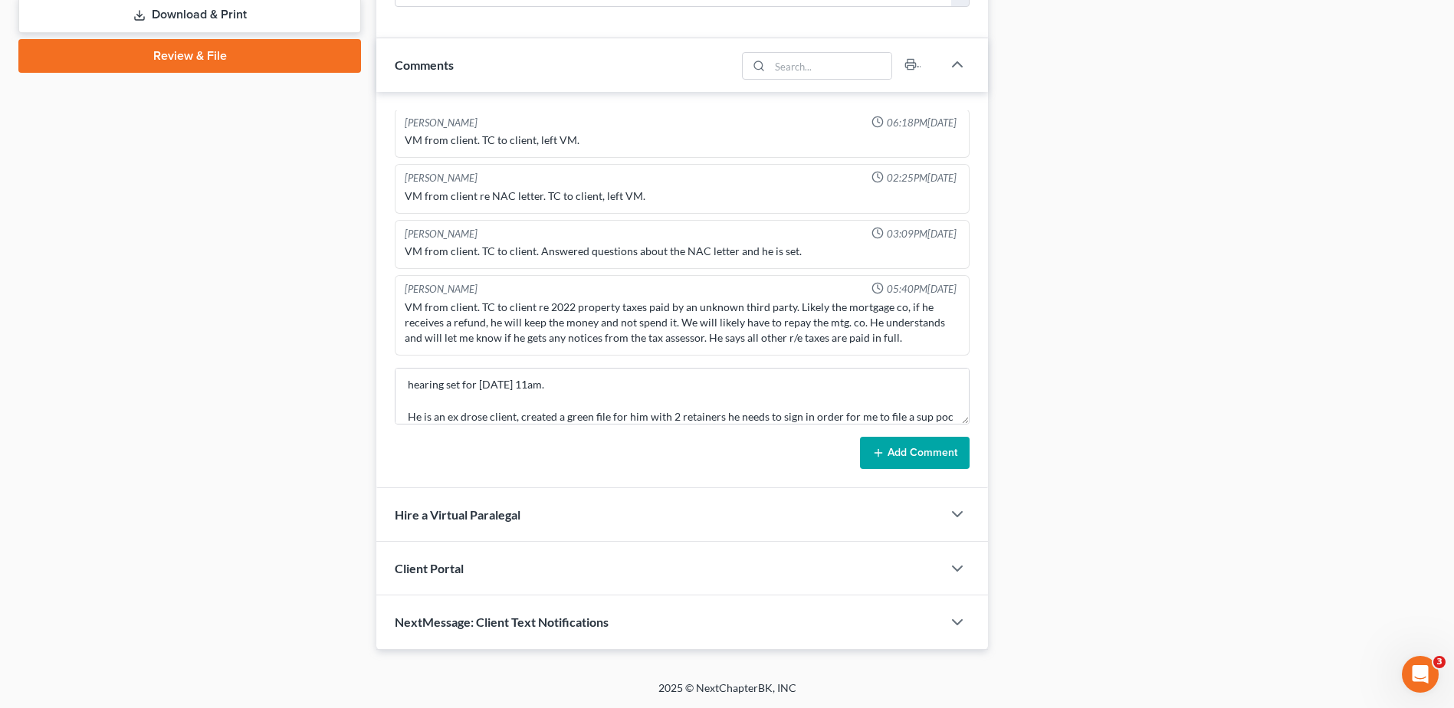
click at [908, 449] on button "Add Comment" at bounding box center [915, 453] width 110 height 32
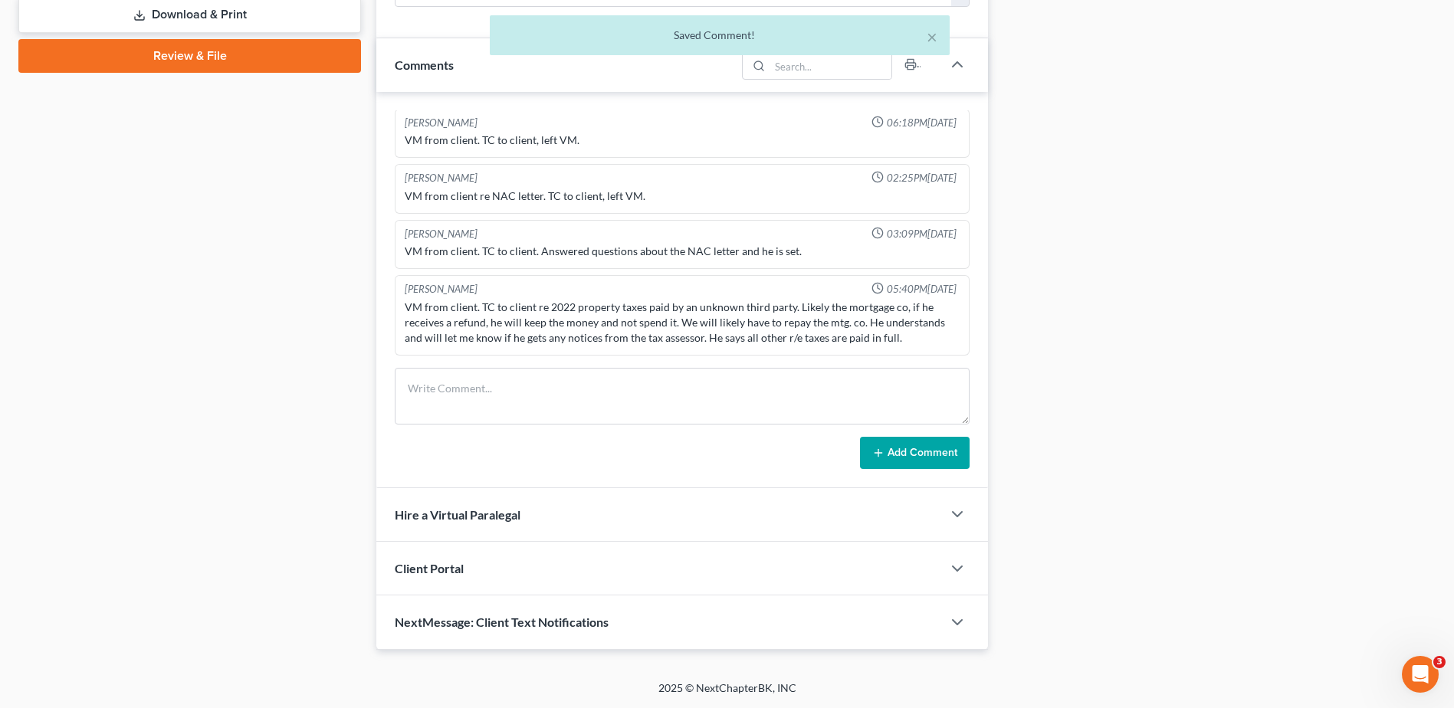
scroll to position [335, 0]
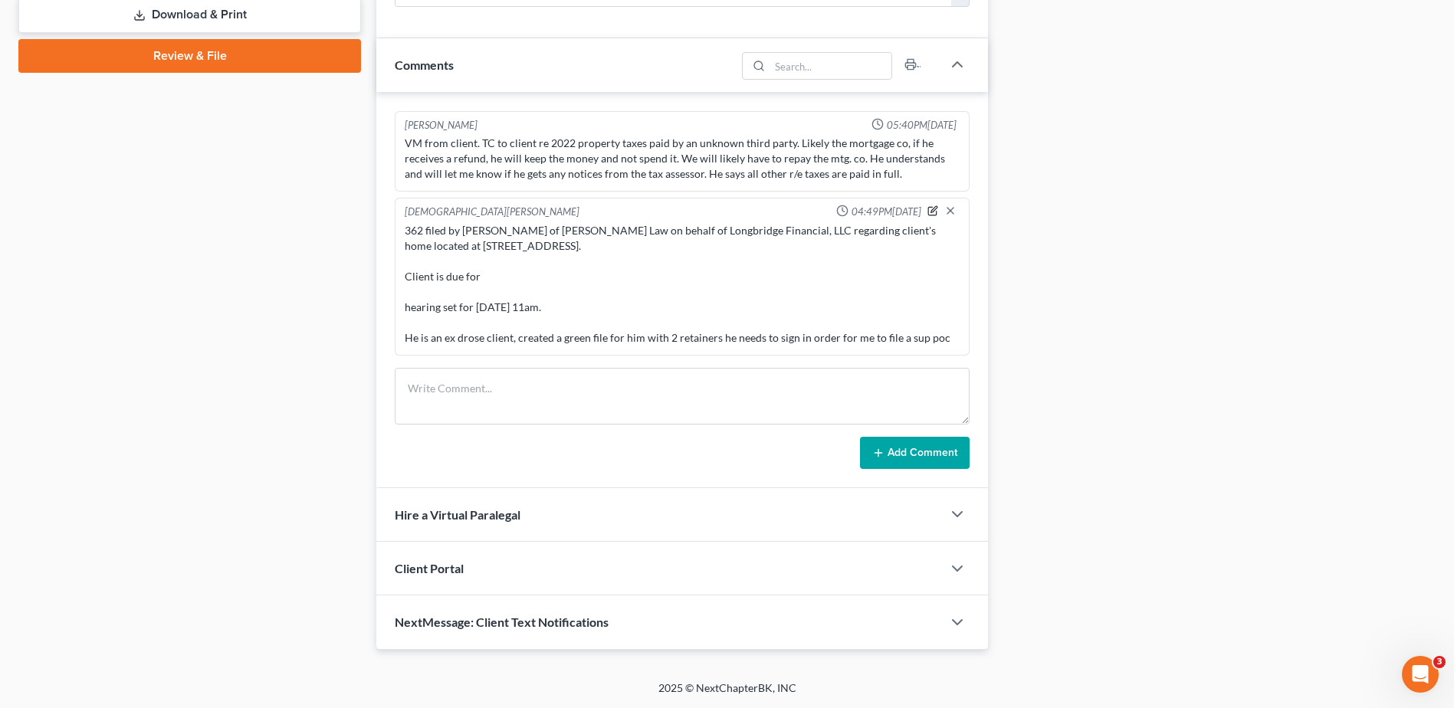
click at [928, 207] on icon "button" at bounding box center [932, 211] width 8 height 8
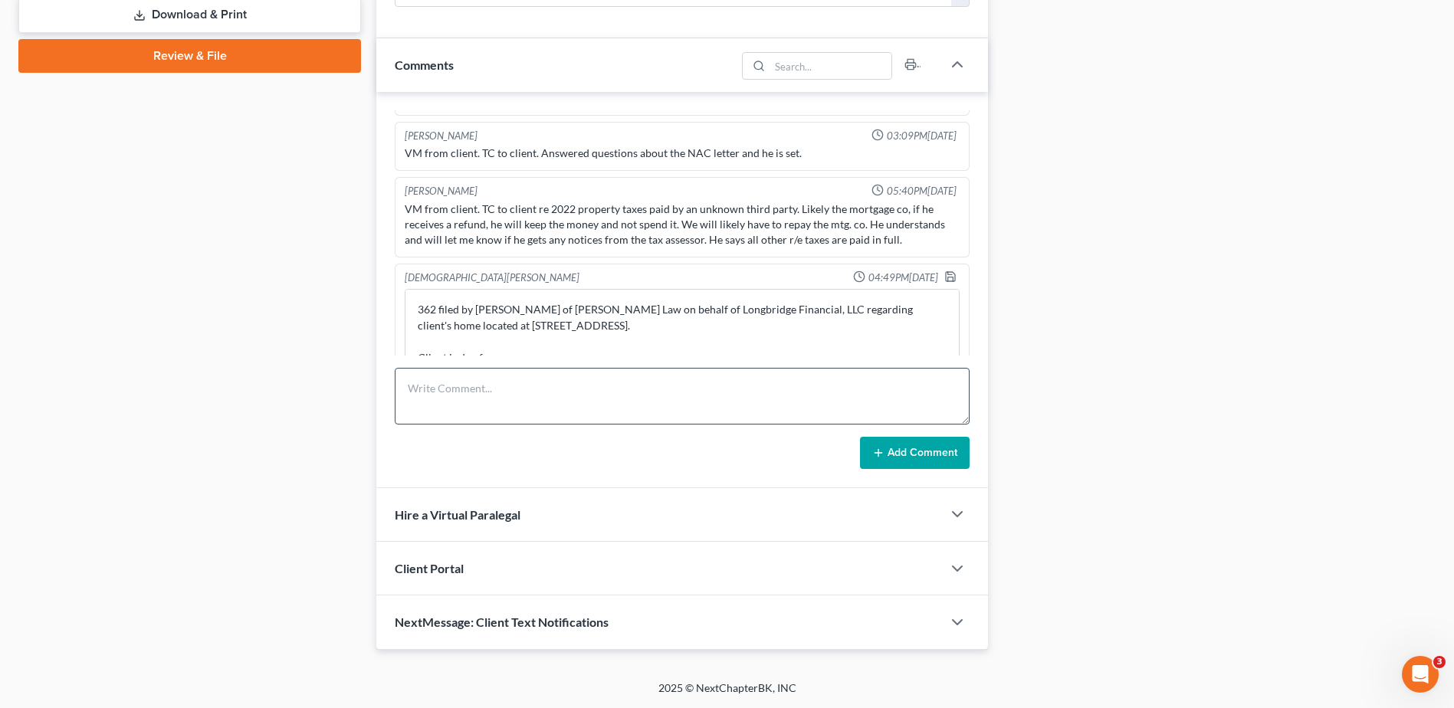
drag, startPoint x: 940, startPoint y: 343, endPoint x: 915, endPoint y: 389, distance: 52.1
click at [937, 415] on div "[PERSON_NAME] 02:28PM[DATE] DROSE CLIENT 362 filed by [PERSON_NAME] of [PERSON_…" at bounding box center [682, 290] width 612 height 396
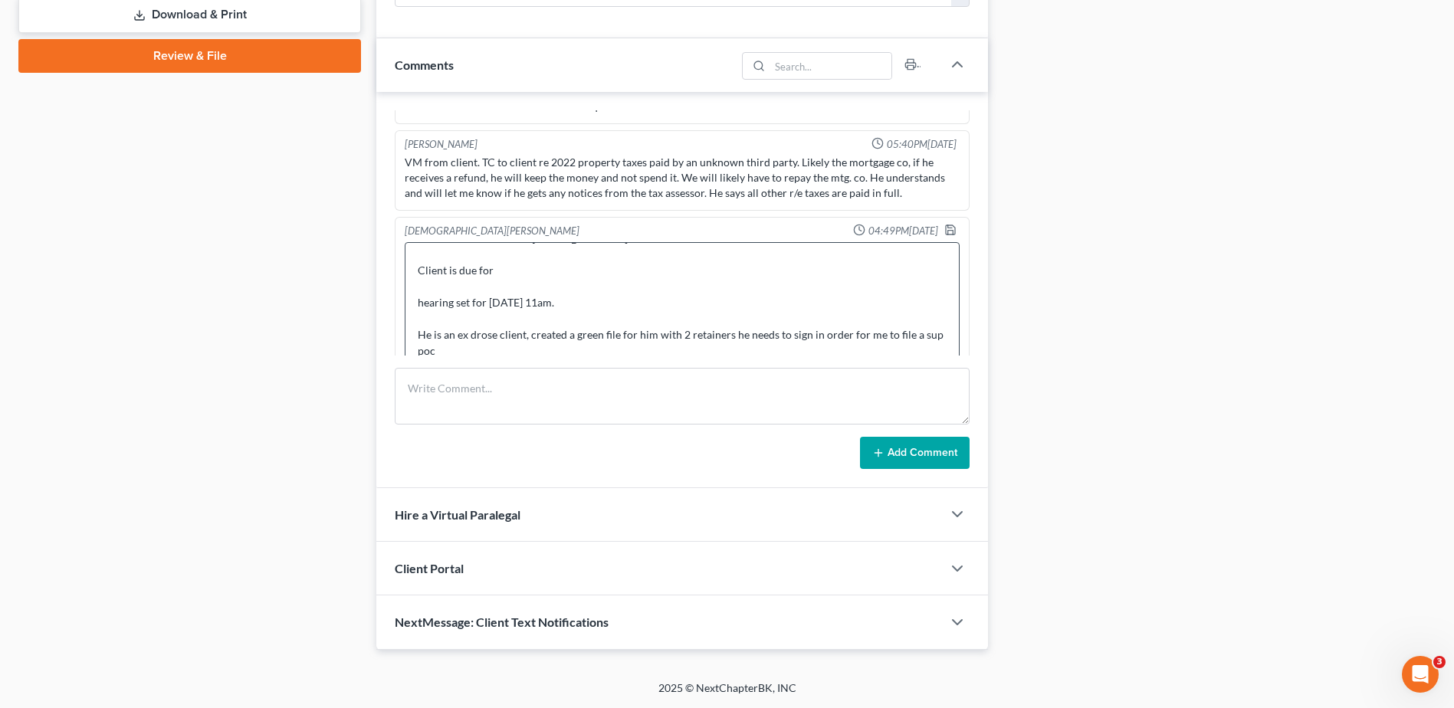
scroll to position [341, 0]
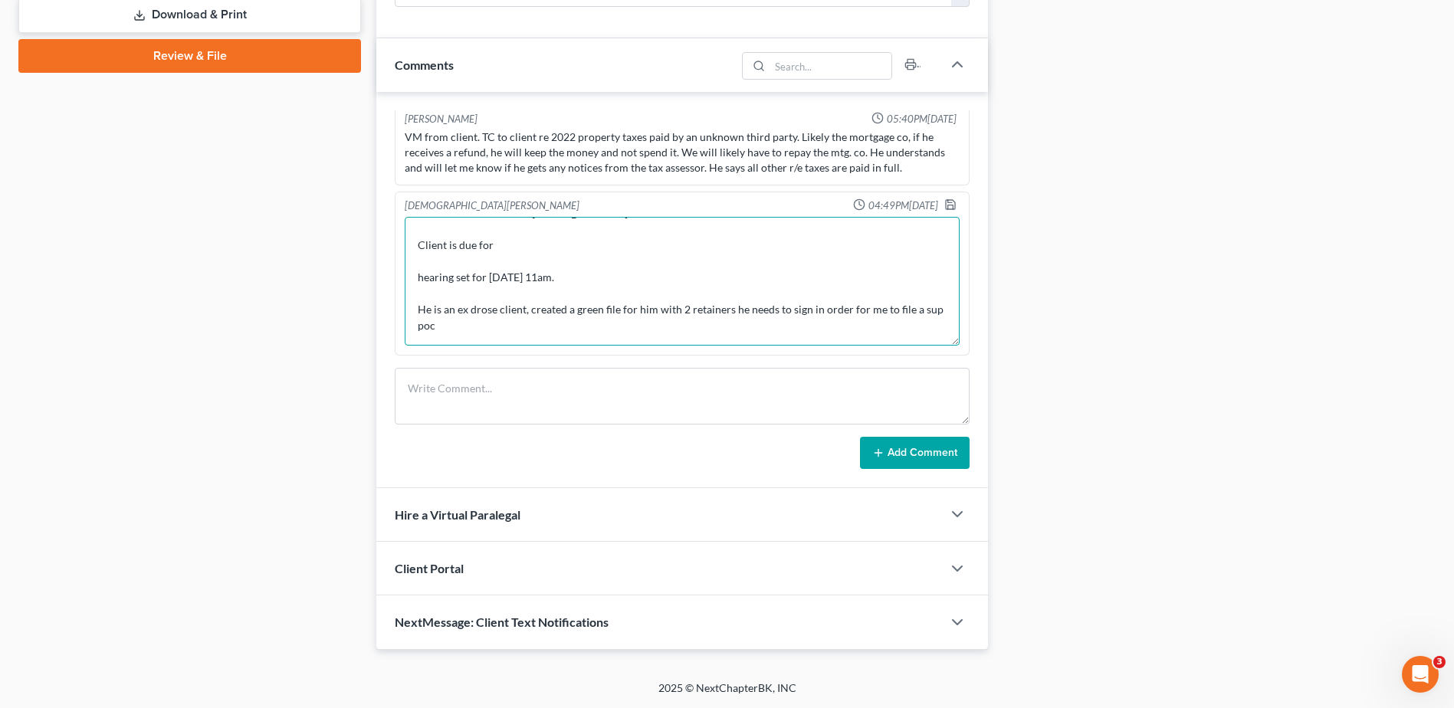
drag, startPoint x: 506, startPoint y: 248, endPoint x: 415, endPoint y: 244, distance: 91.3
click at [415, 244] on textarea "362 filed by [PERSON_NAME] of [PERSON_NAME] Law on behalf of Longbridge Financi…" at bounding box center [682, 281] width 555 height 129
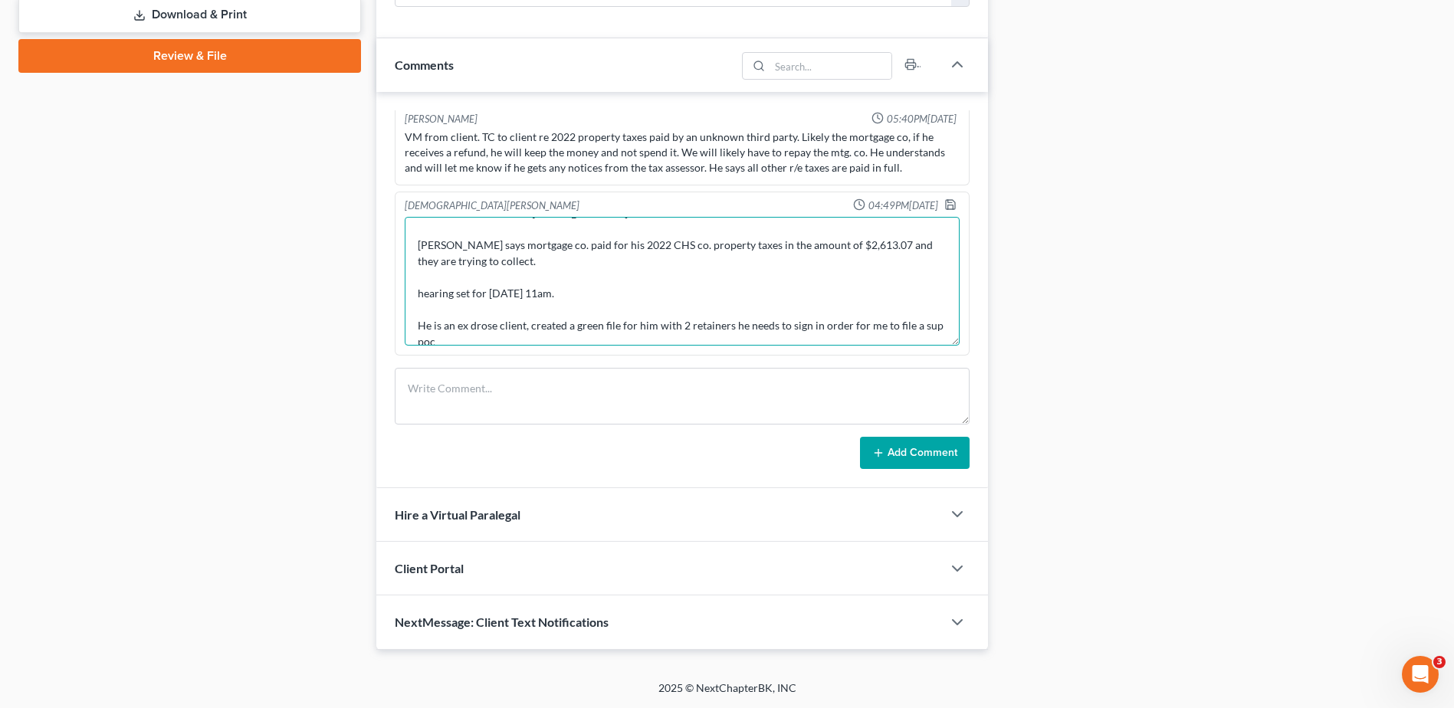
type textarea "362 filed by [PERSON_NAME] of [PERSON_NAME] Law on behalf of Longbridge Financi…"
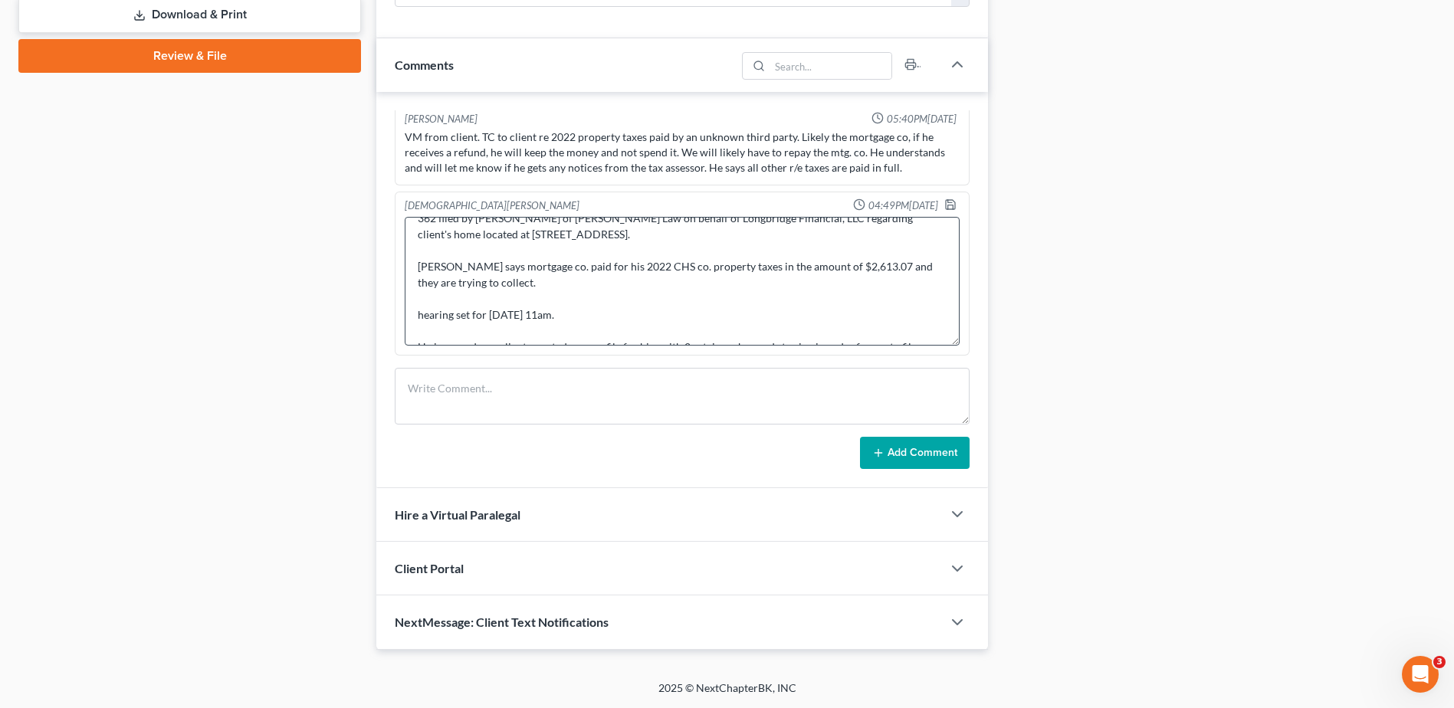
scroll to position [0, 0]
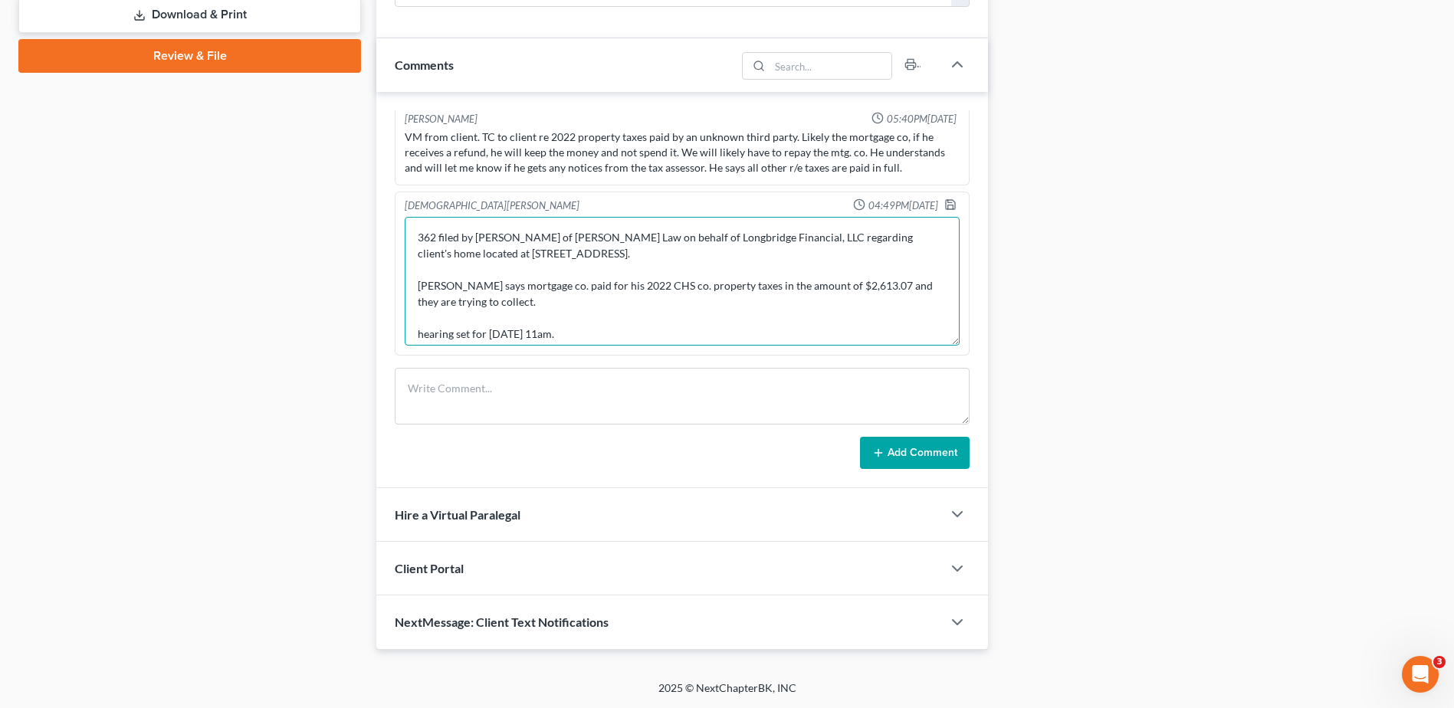
drag, startPoint x: 494, startPoint y: 254, endPoint x: 689, endPoint y: 255, distance: 195.4
click at [689, 255] on textarea "362 filed by [PERSON_NAME] of [PERSON_NAME] Law on behalf of Longbridge Financi…" at bounding box center [682, 281] width 555 height 129
click at [706, 291] on textarea "362 filed by [PERSON_NAME] of [PERSON_NAME] Law on behalf of Longbridge Financi…" at bounding box center [682, 281] width 555 height 129
click at [658, 298] on textarea "362 filed by [PERSON_NAME] of [PERSON_NAME] Law on behalf of Longbridge Financi…" at bounding box center [682, 281] width 555 height 129
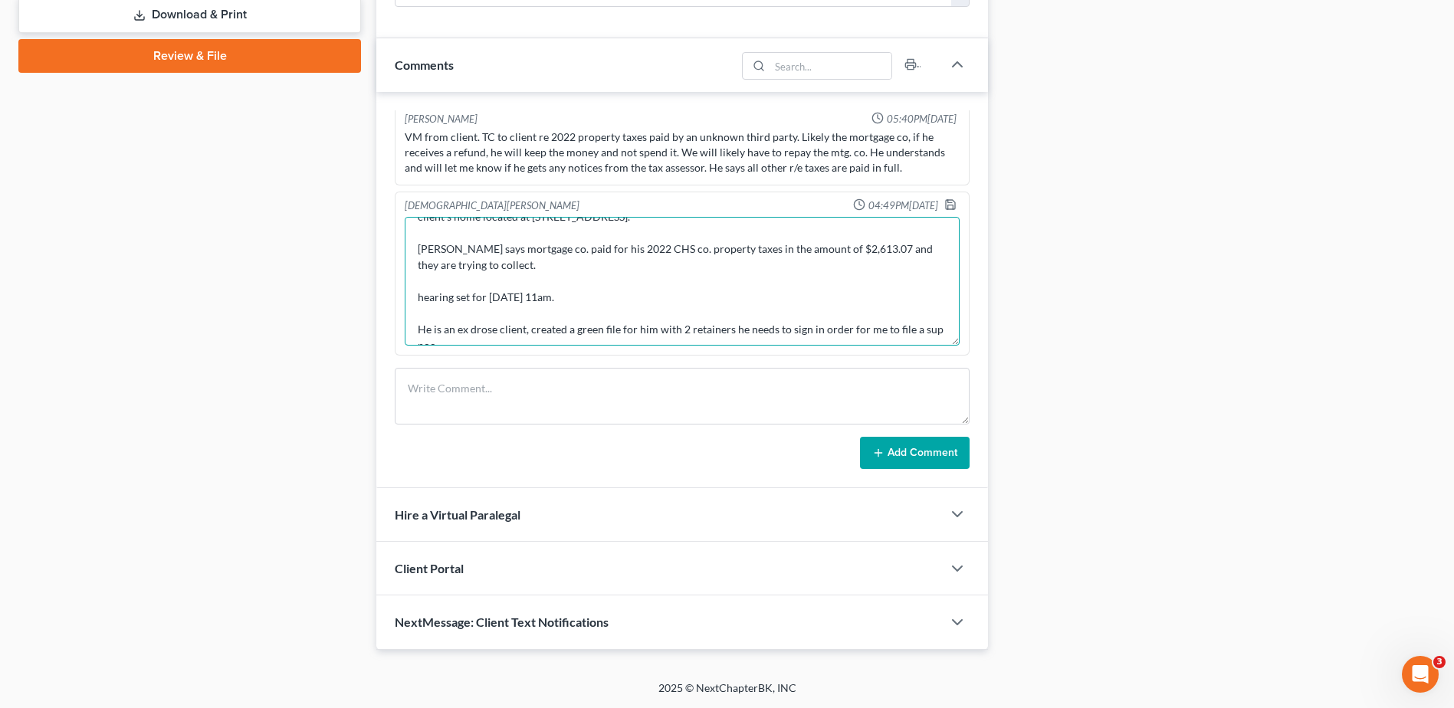
scroll to position [57, 0]
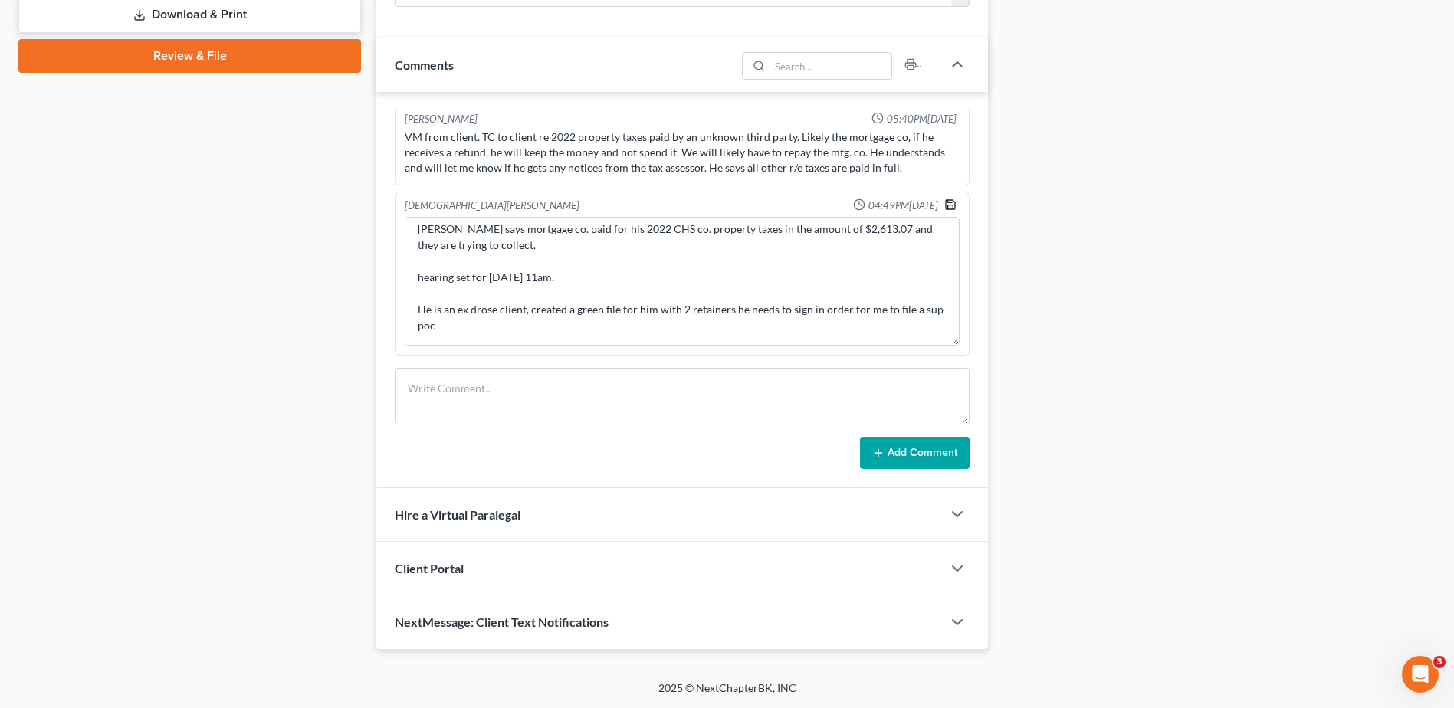
click at [944, 204] on icon "button" at bounding box center [950, 204] width 12 height 12
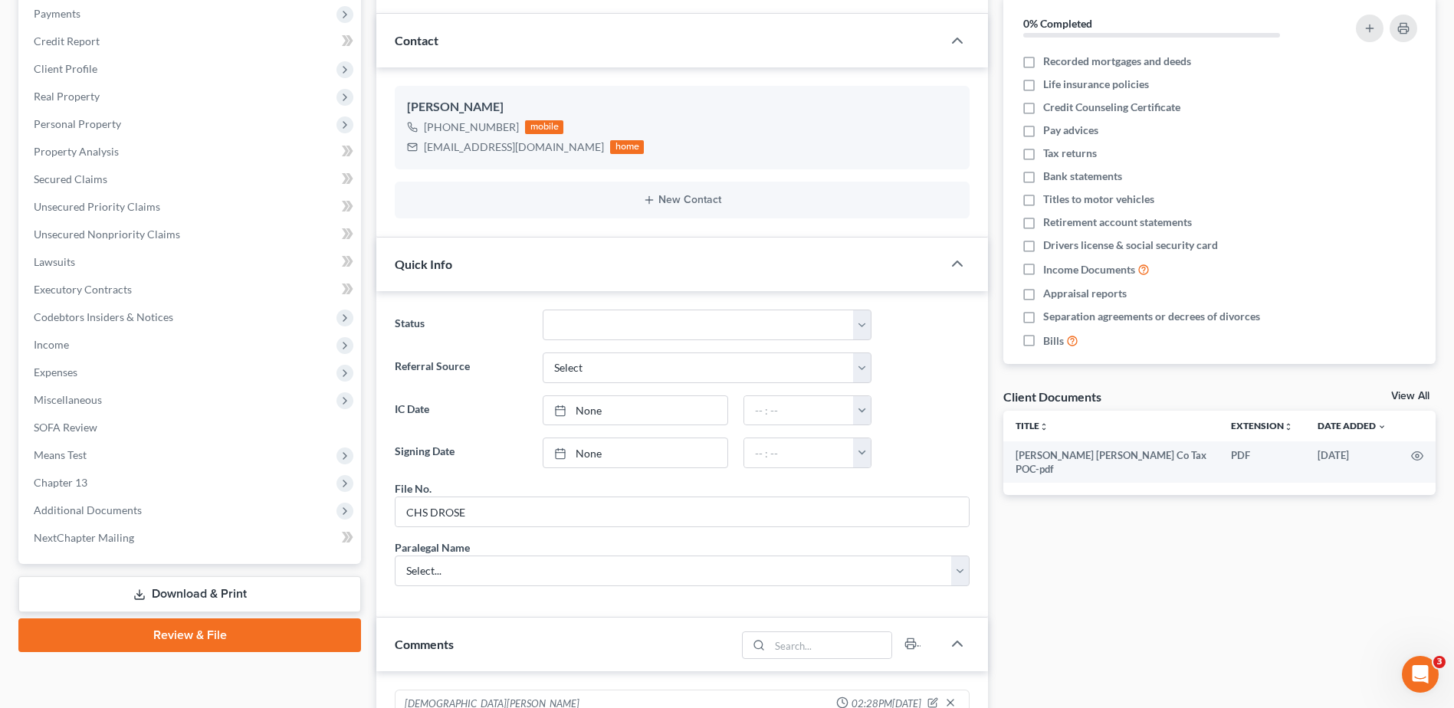
scroll to position [0, 0]
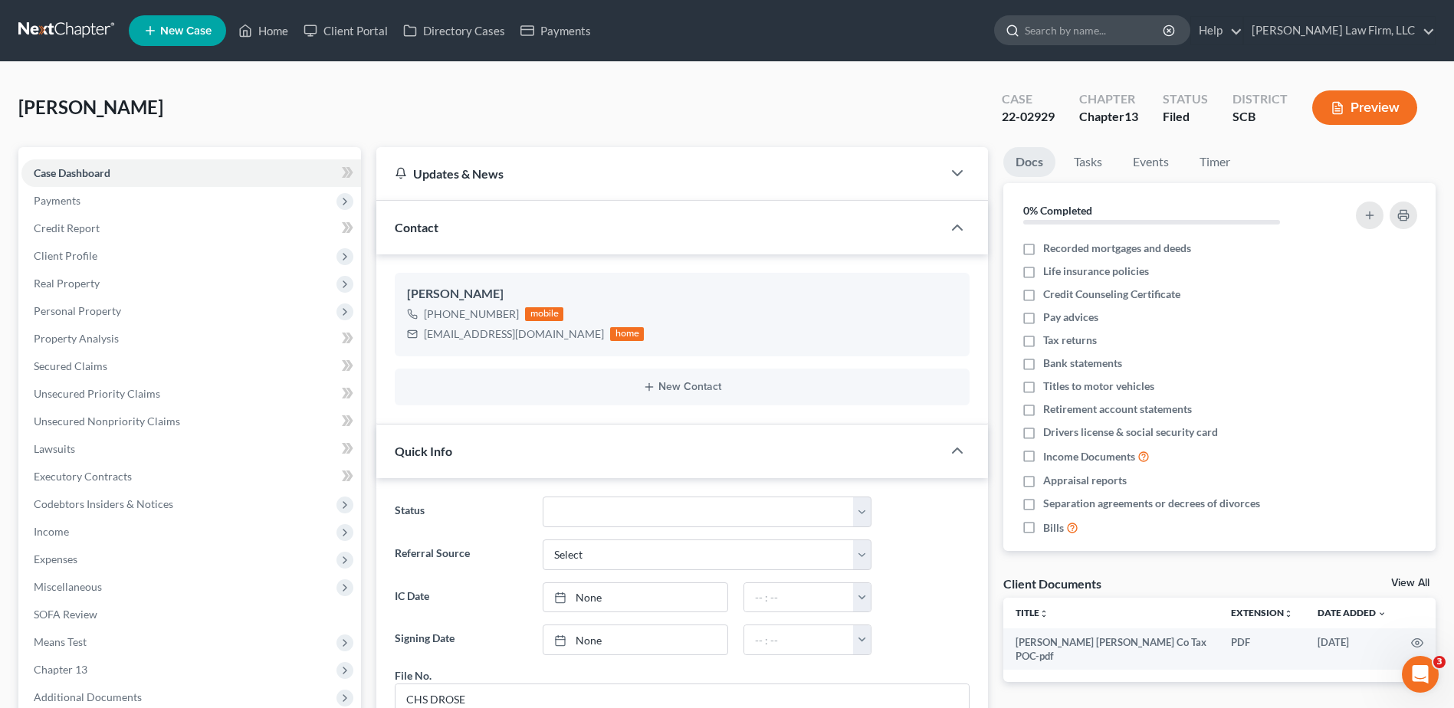
click at [1145, 21] on input "search" at bounding box center [1095, 30] width 140 height 28
type input "[PERSON_NAME]"
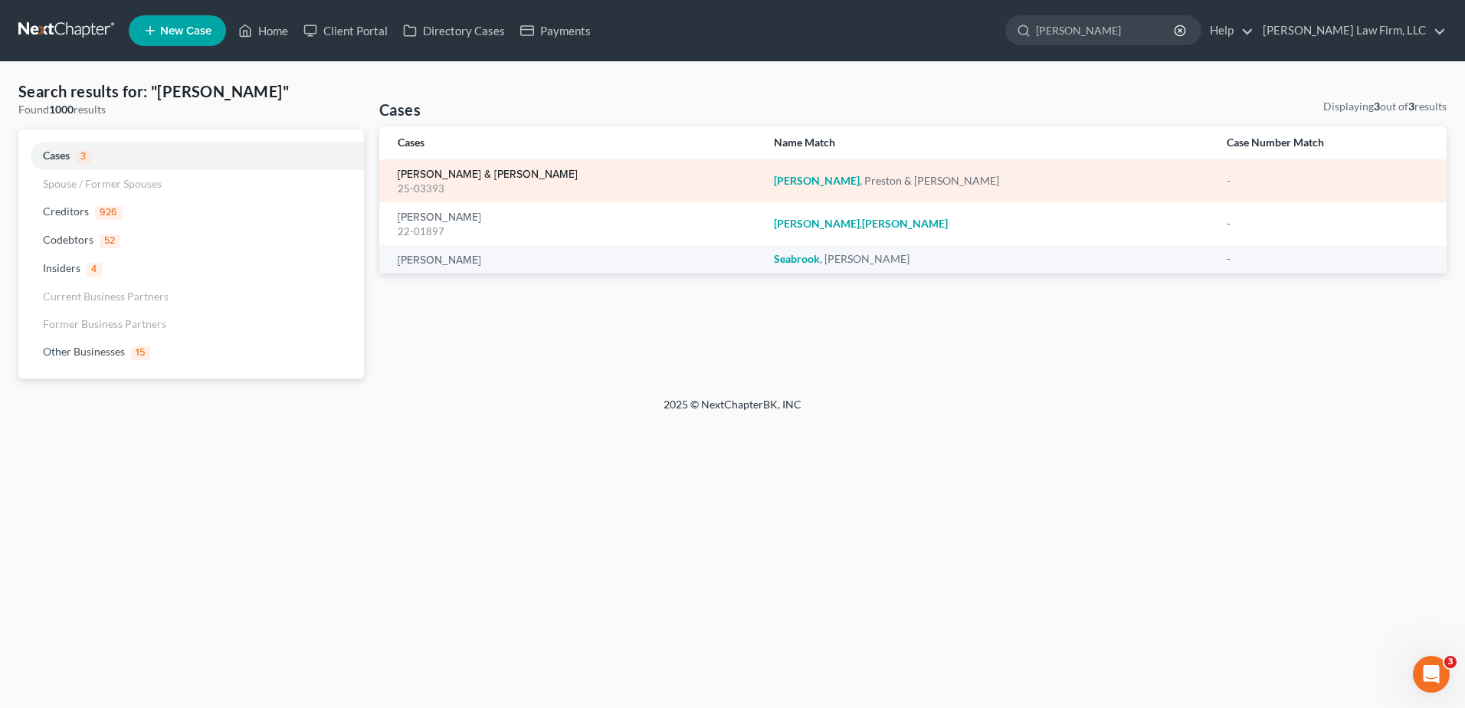
click at [426, 175] on link "[PERSON_NAME] & [PERSON_NAME]" at bounding box center [488, 174] width 180 height 11
click at [426, 172] on link "[PERSON_NAME] & [PERSON_NAME]" at bounding box center [488, 174] width 180 height 11
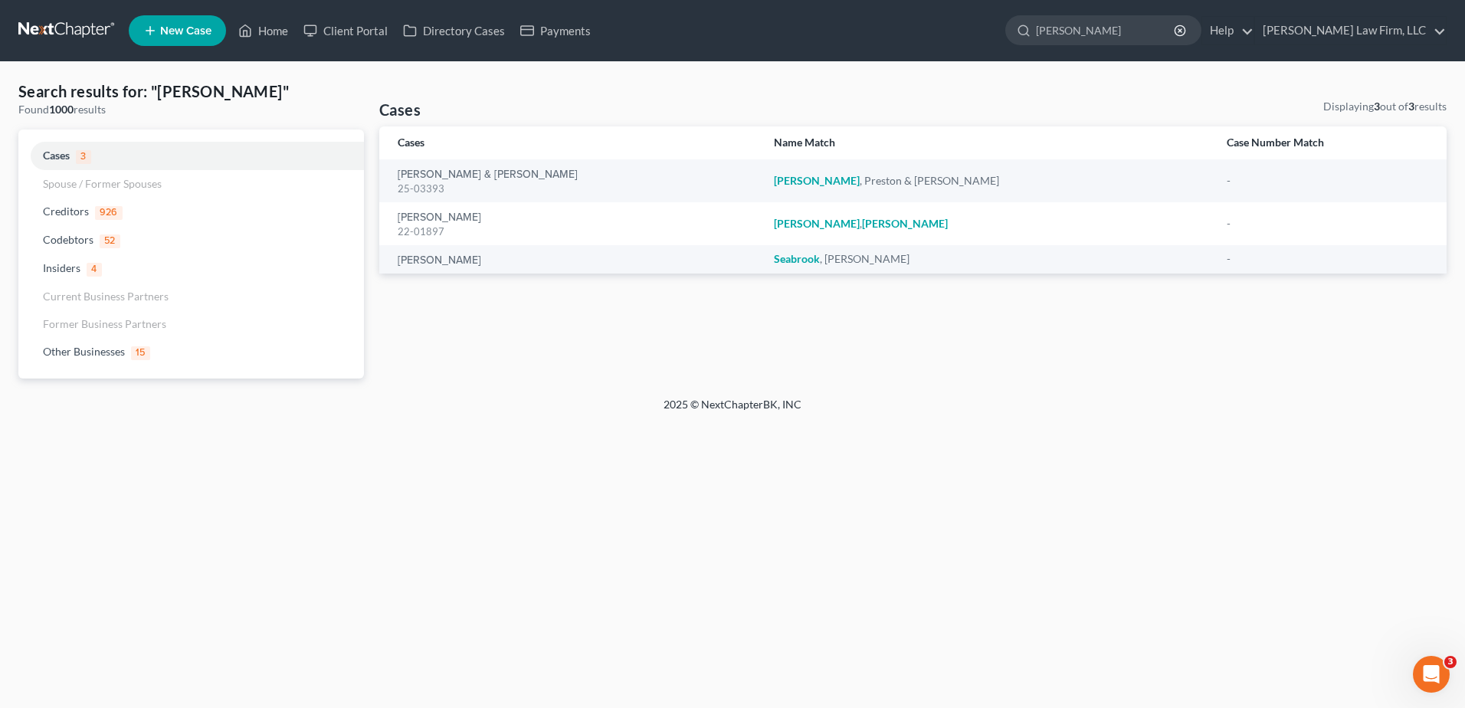
select select "1"
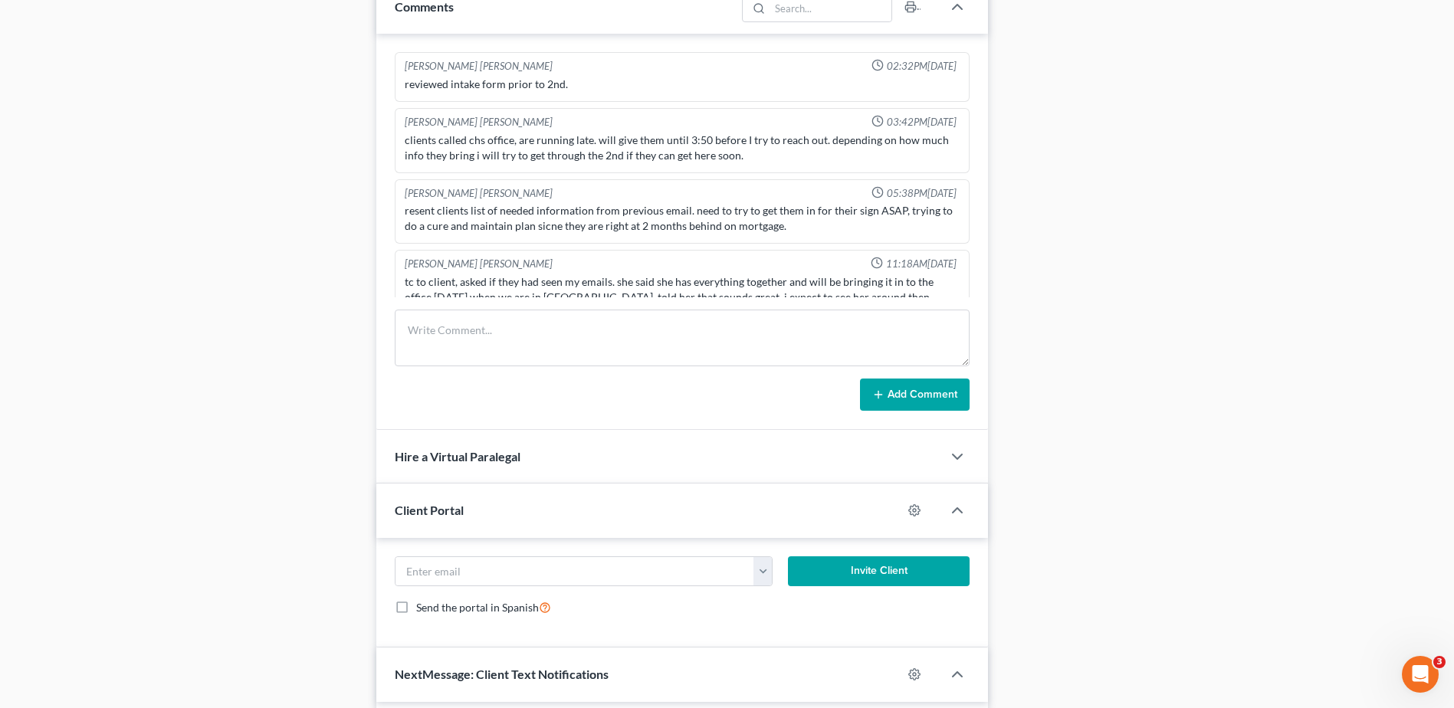
scroll to position [1145, 0]
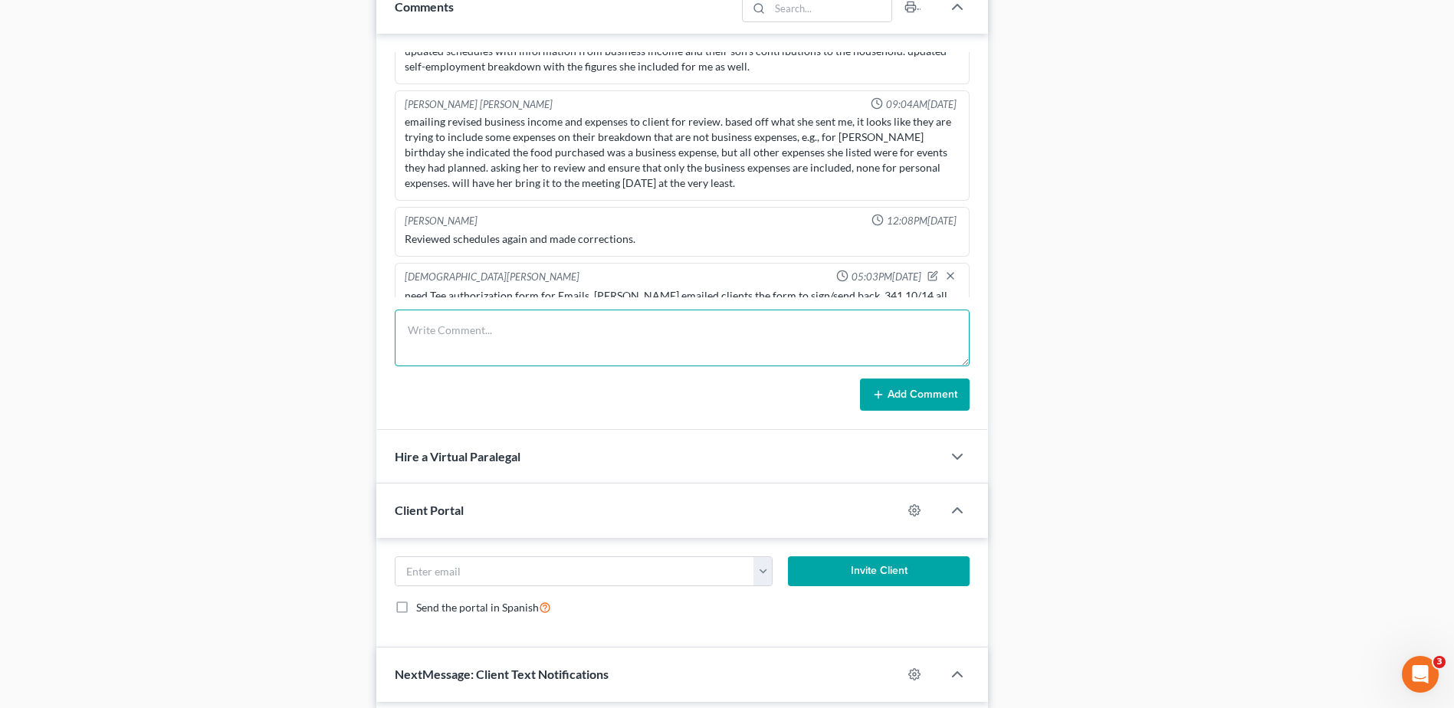
click at [480, 323] on textarea at bounding box center [682, 338] width 575 height 57
type textarea "received email auth form from debtors, uploaded to 13docs. All docs to tee now …"
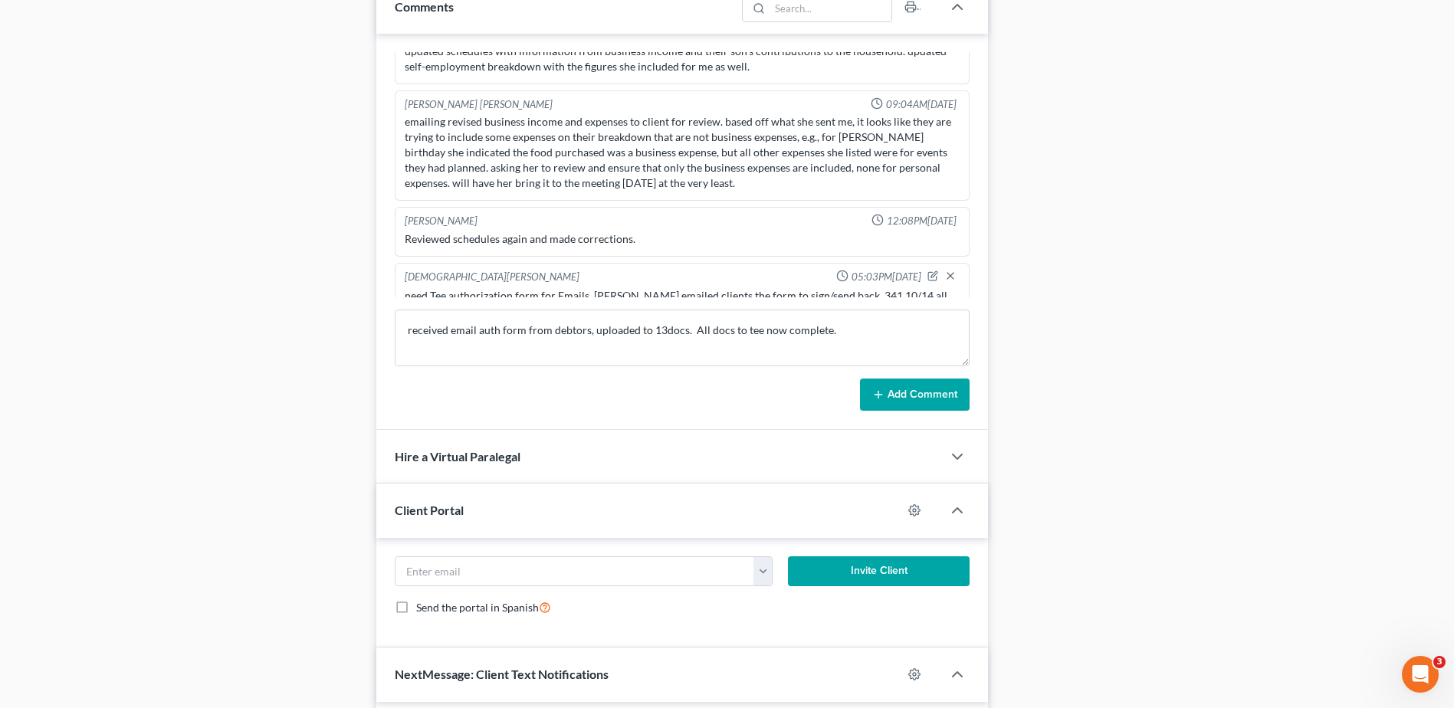
click at [943, 388] on button "Add Comment" at bounding box center [915, 395] width 110 height 32
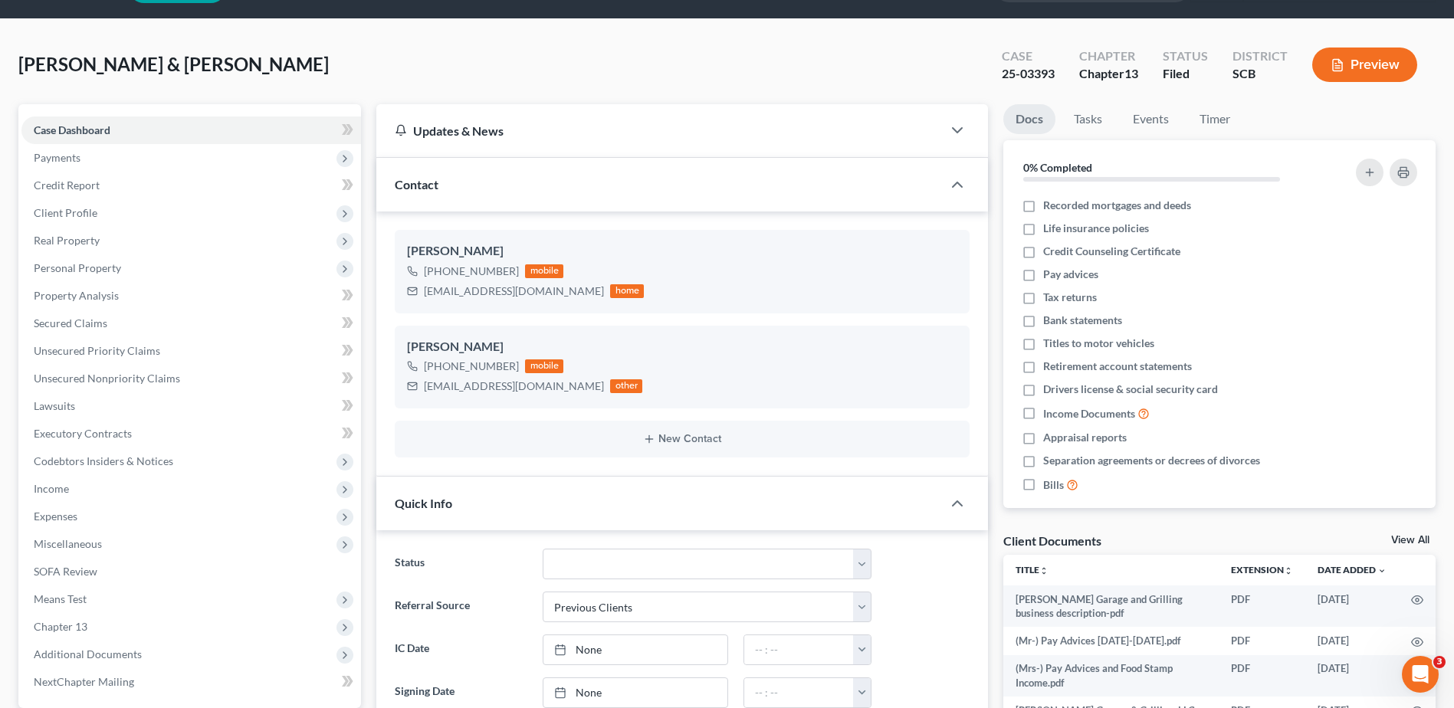
scroll to position [0, 0]
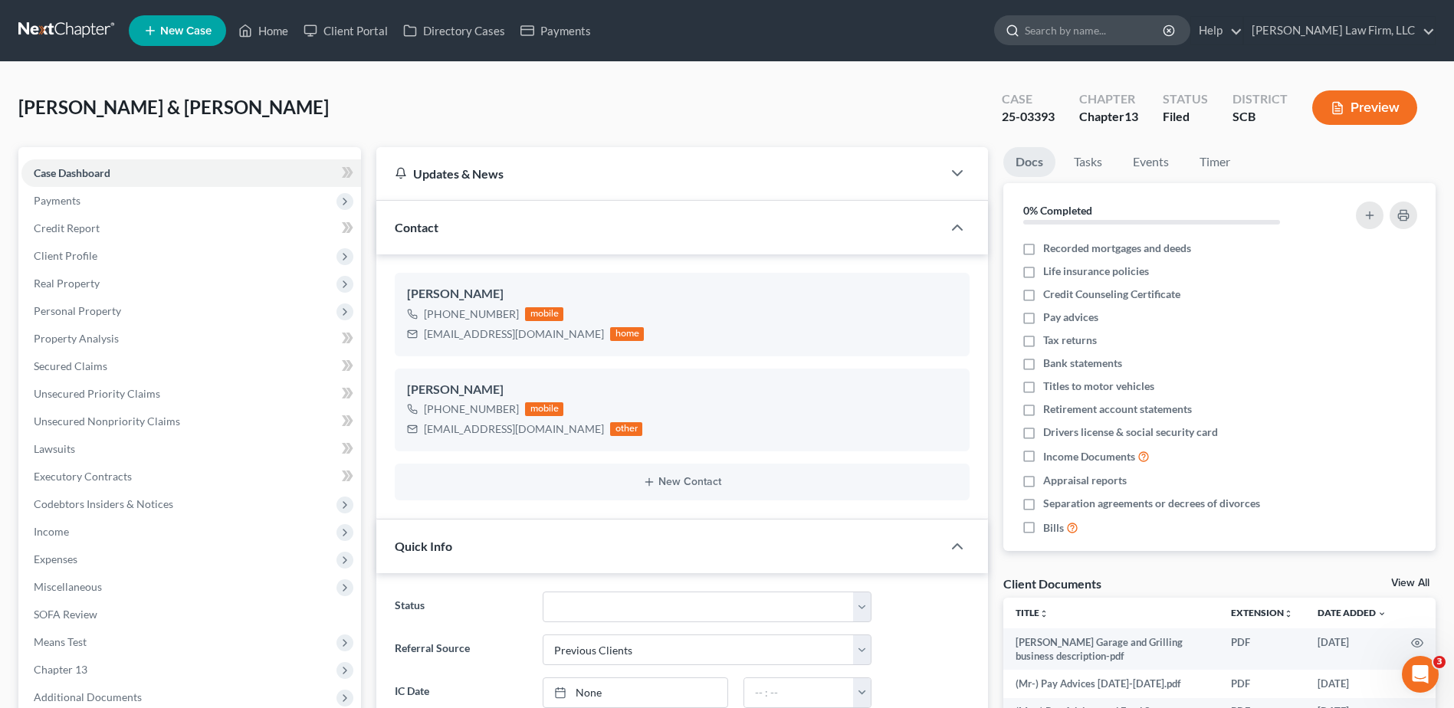
click at [1106, 17] on input "search" at bounding box center [1095, 30] width 140 height 28
type input "e"
type input "[PERSON_NAME]"
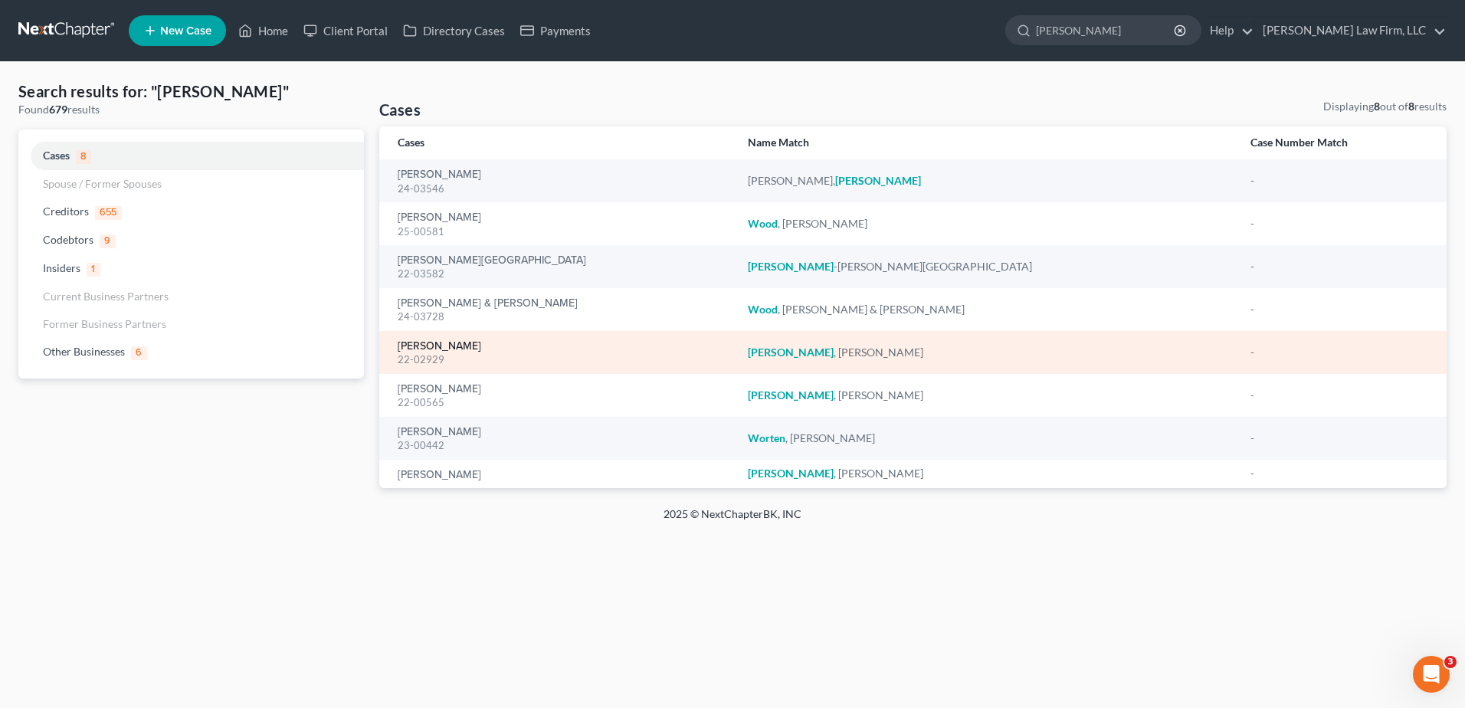
click at [430, 342] on link "[PERSON_NAME]" at bounding box center [440, 346] width 84 height 11
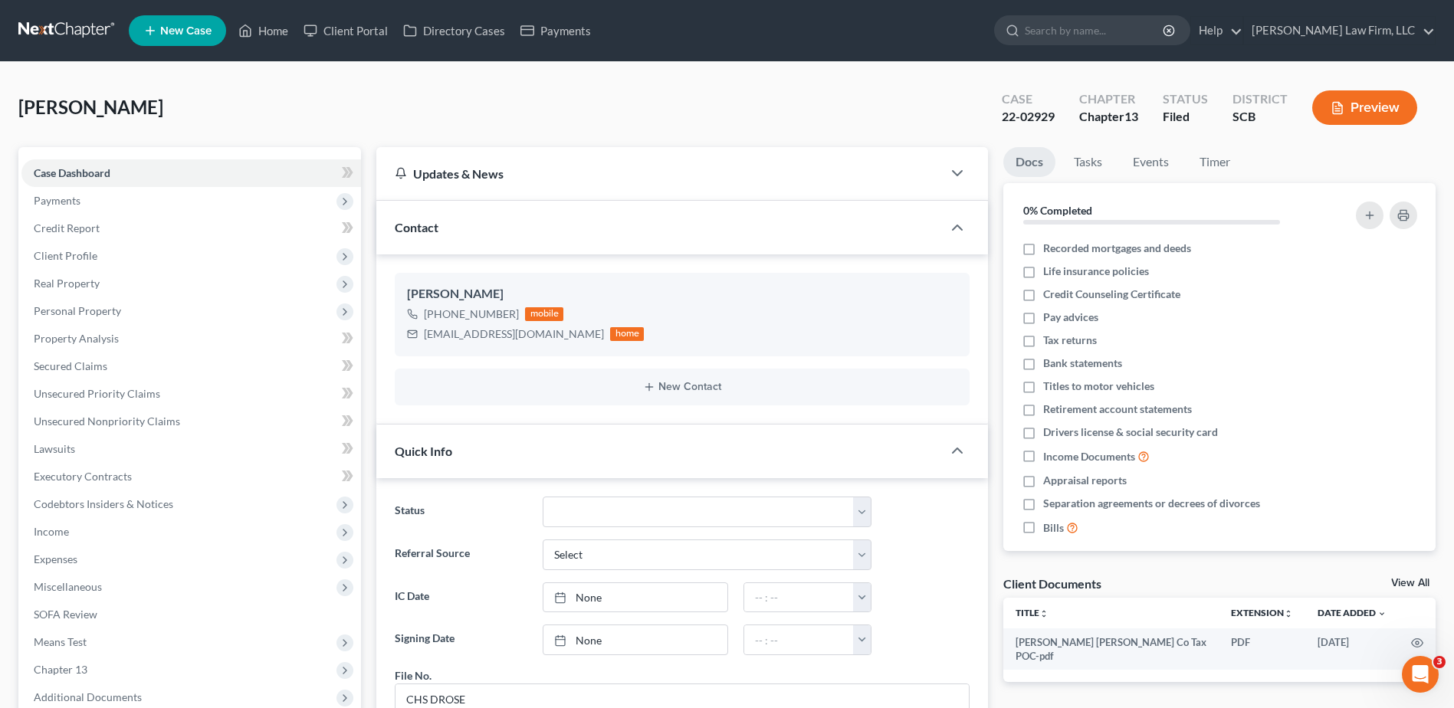
scroll to position [350, 0]
drag, startPoint x: 90, startPoint y: 258, endPoint x: 91, endPoint y: 283, distance: 24.6
click at [90, 258] on span "Client Profile" at bounding box center [66, 255] width 64 height 13
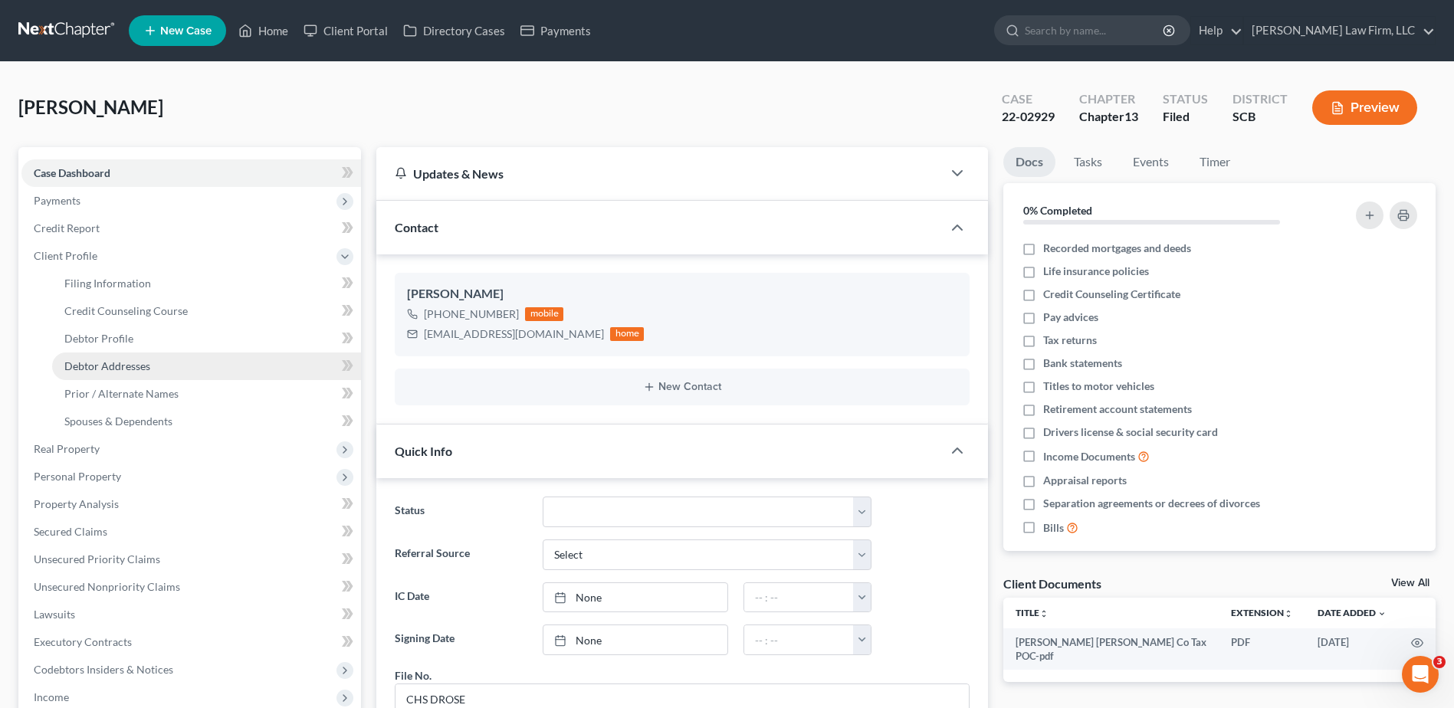
click at [108, 369] on span "Debtor Addresses" at bounding box center [107, 365] width 86 height 13
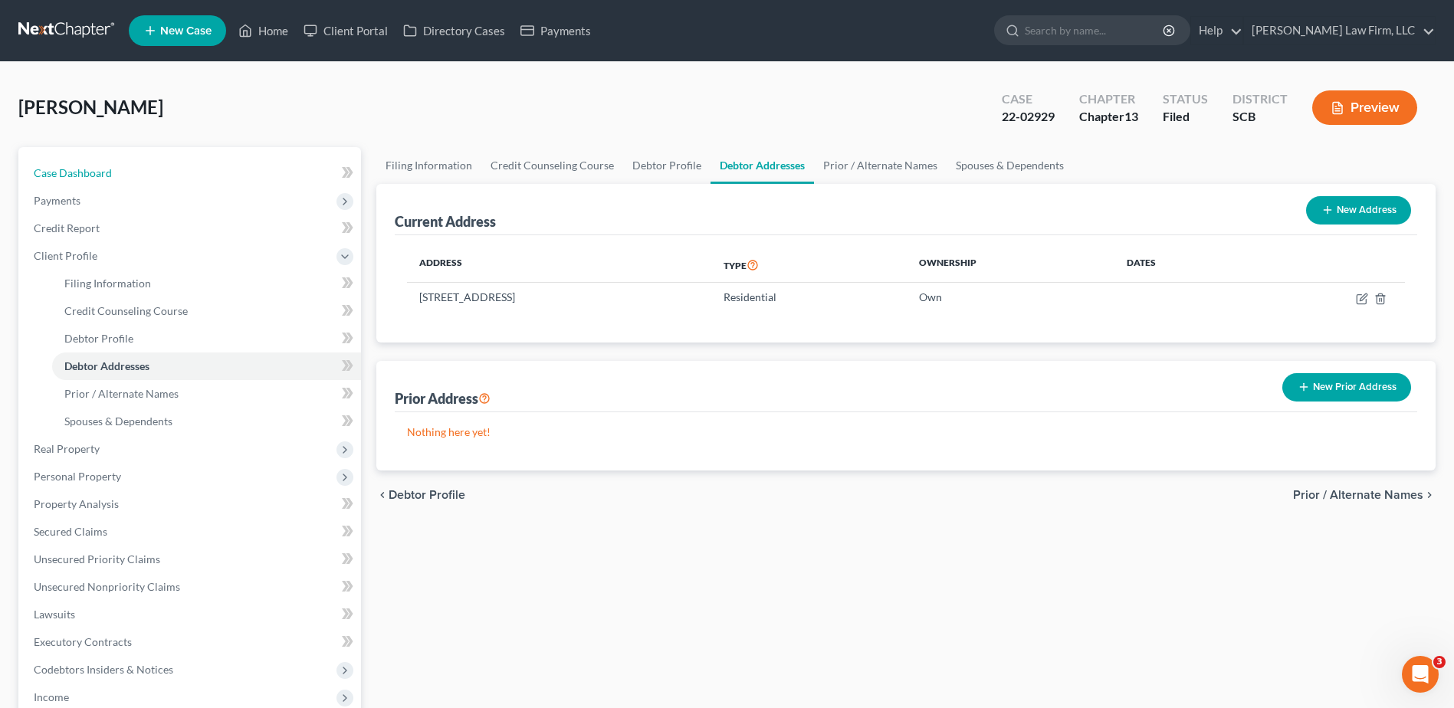
drag, startPoint x: 78, startPoint y: 169, endPoint x: 18, endPoint y: 180, distance: 61.5
click at [78, 169] on span "Case Dashboard" at bounding box center [73, 172] width 78 height 13
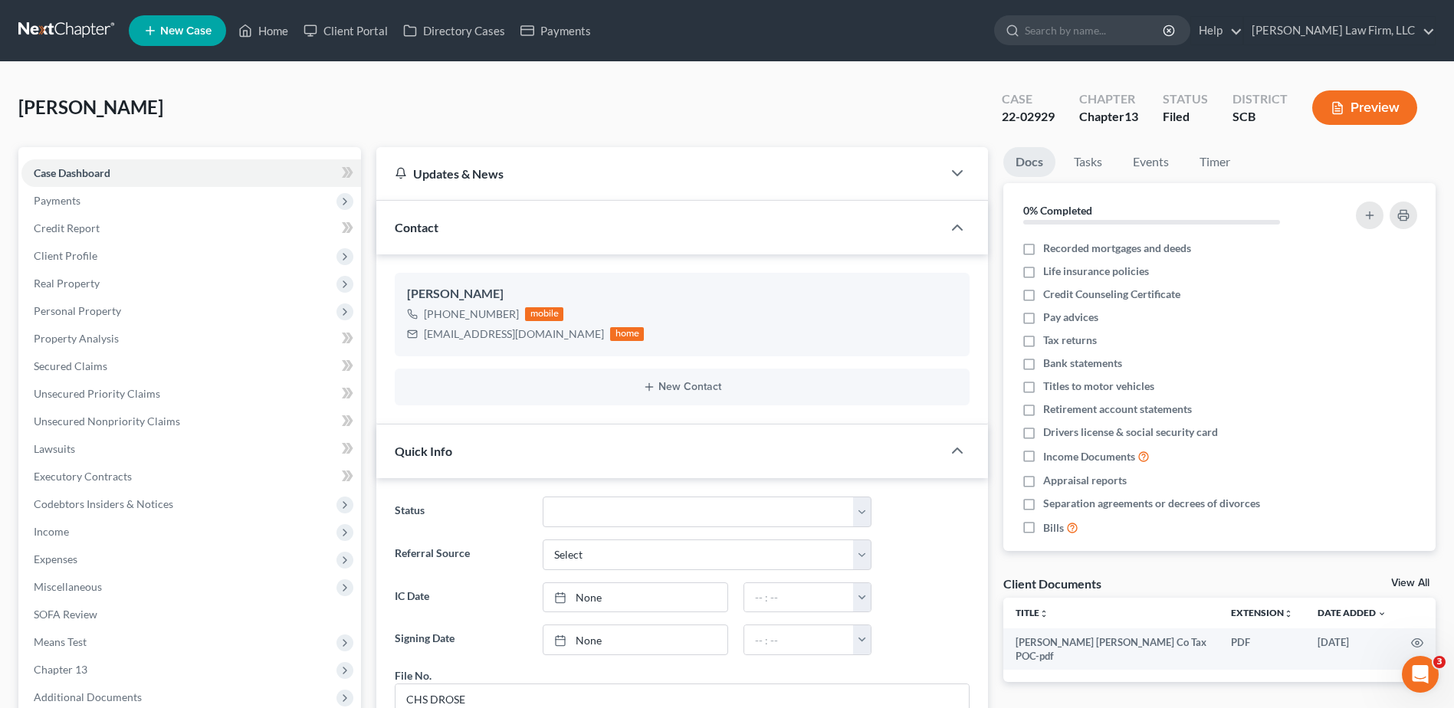
scroll to position [350, 0]
